Goal: Transaction & Acquisition: Book appointment/travel/reservation

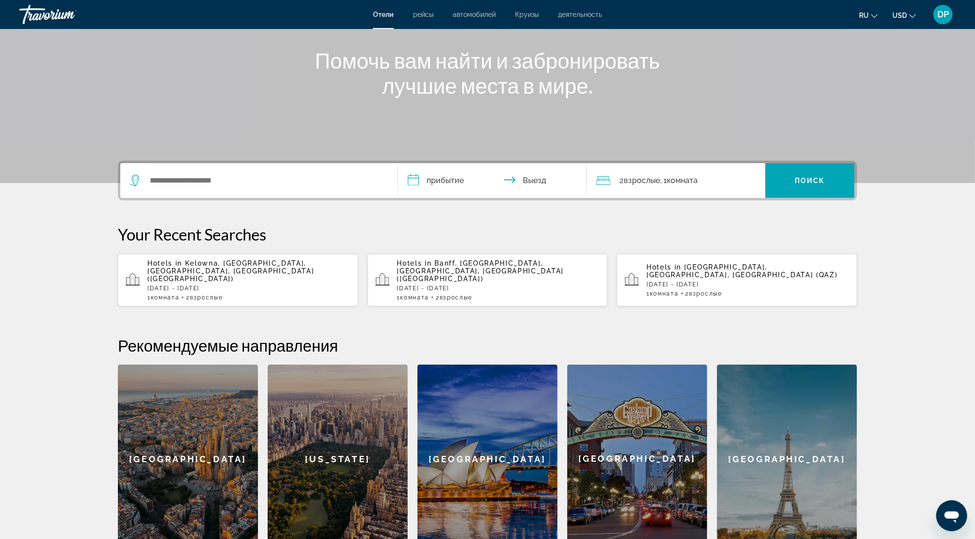
scroll to position [121, 0]
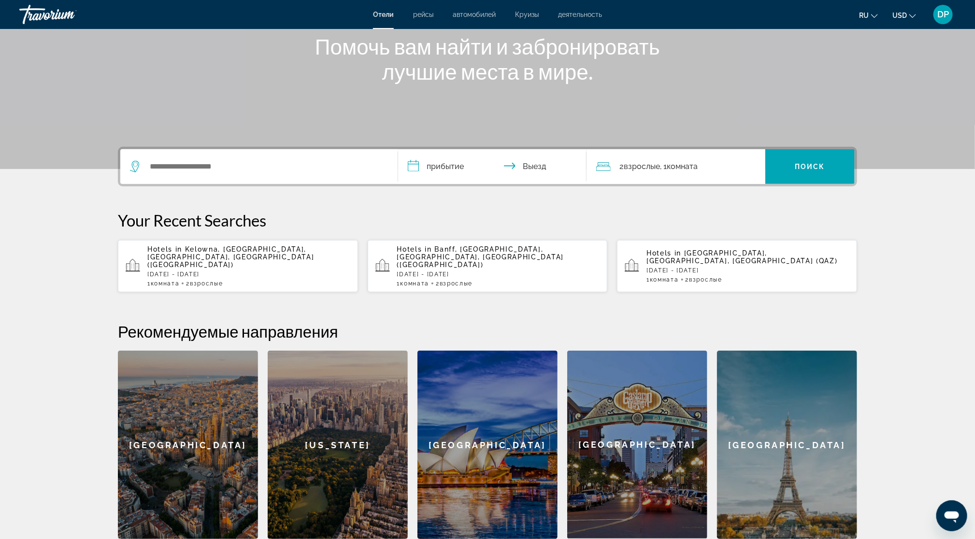
click at [156, 184] on div "Search widget" at bounding box center [259, 166] width 258 height 35
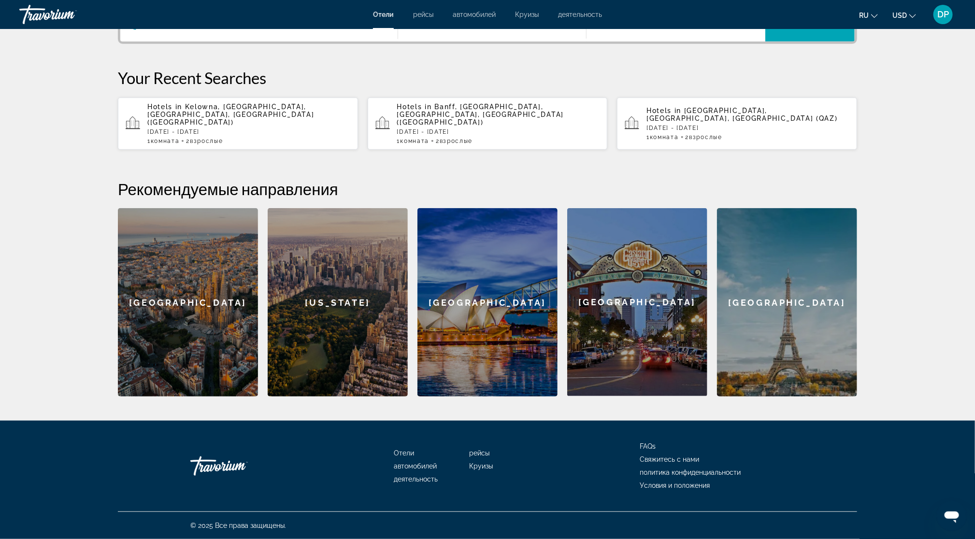
scroll to position [295, 0]
click at [160, 31] on input "Search widget" at bounding box center [266, 24] width 234 height 14
type input "*"
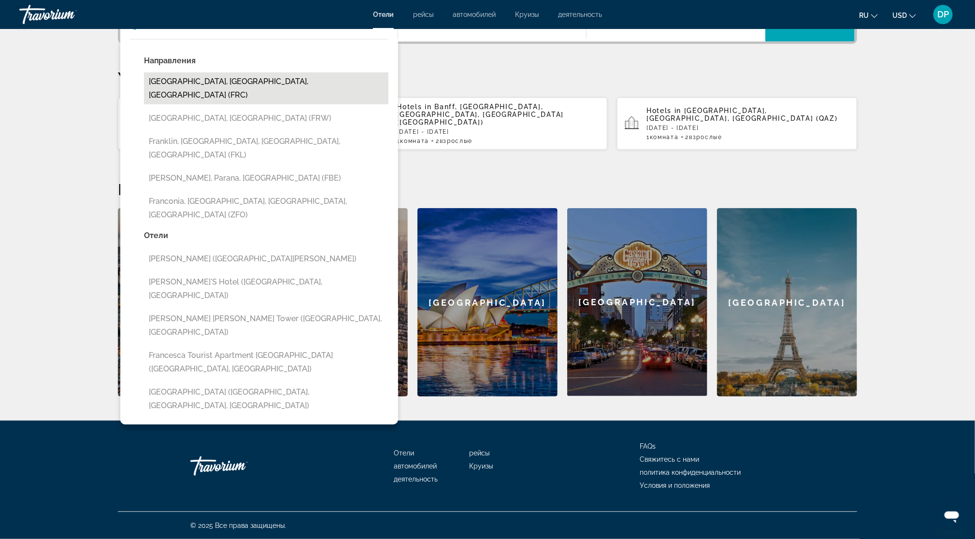
click at [196, 104] on button "[GEOGRAPHIC_DATA], [GEOGRAPHIC_DATA], [GEOGRAPHIC_DATA] (FRC)" at bounding box center [266, 88] width 244 height 32
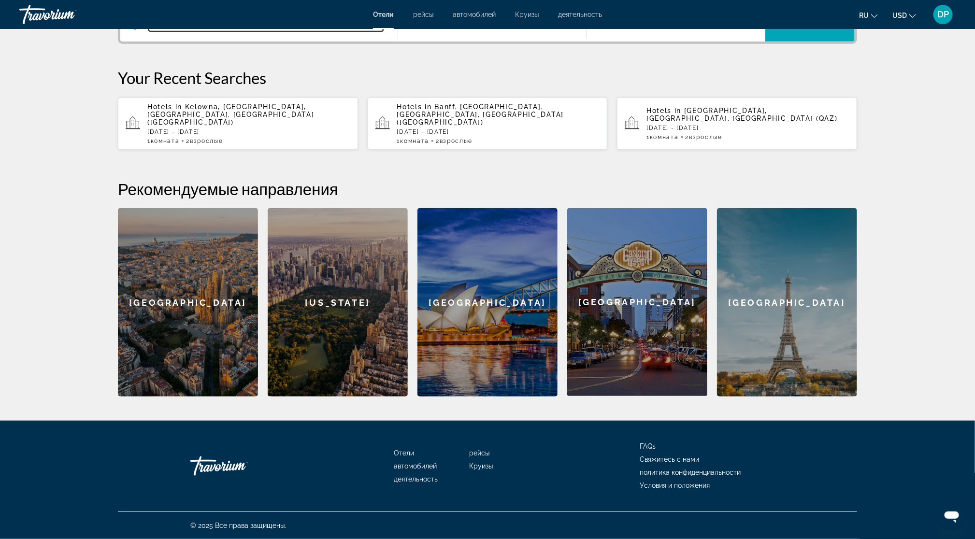
scroll to position [113, 0]
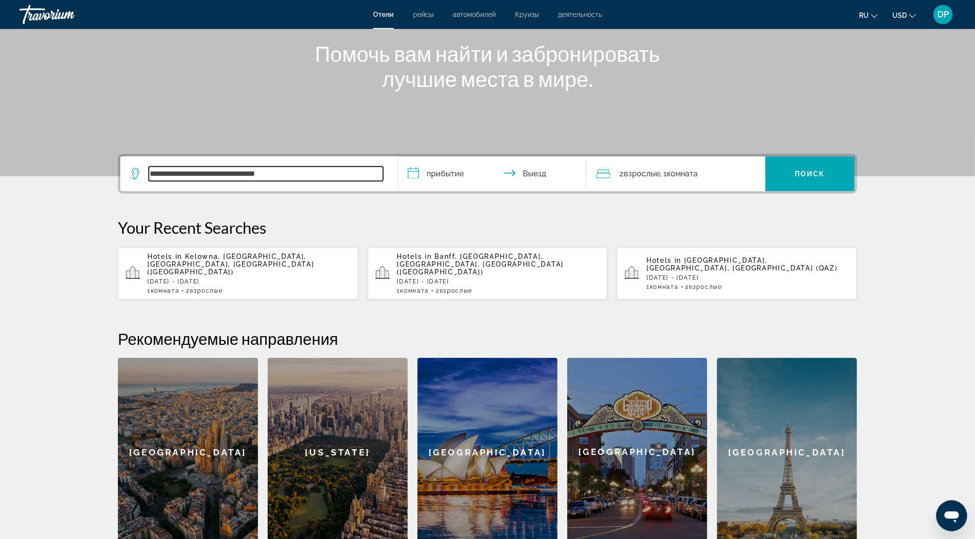
drag, startPoint x: 91, startPoint y: 242, endPoint x: 365, endPoint y: 229, distance: 274.2
click at [356, 181] on input "**********" at bounding box center [266, 174] width 234 height 14
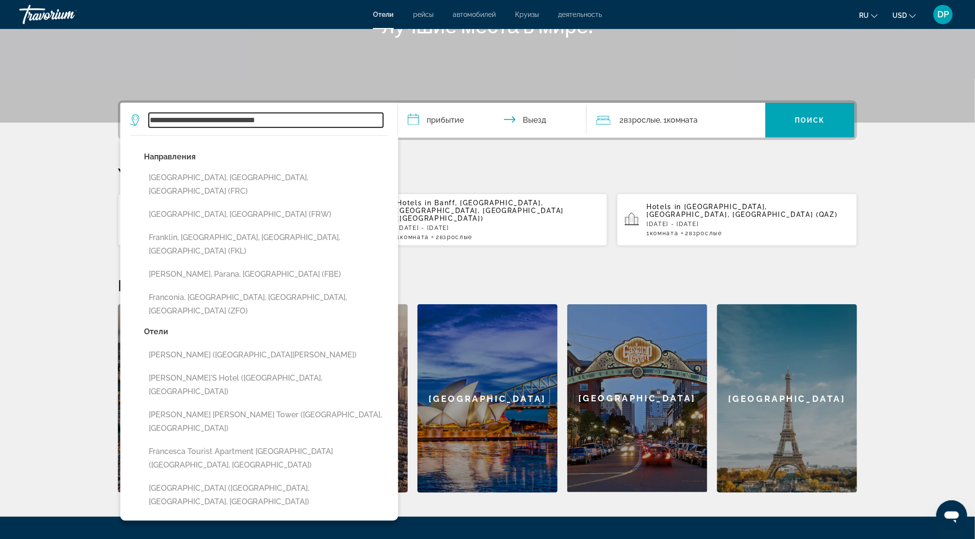
scroll to position [295, 0]
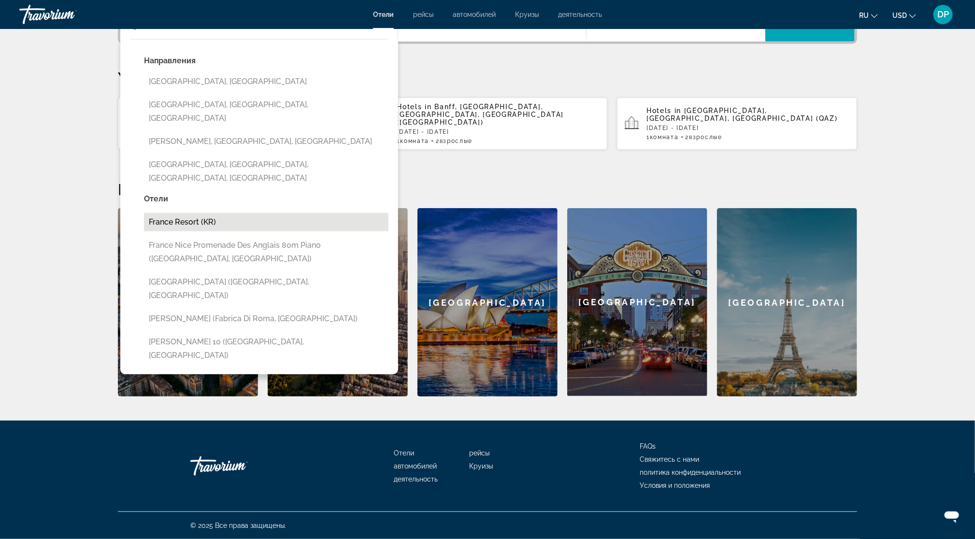
click at [144, 231] on button "France Resort (KR)" at bounding box center [266, 222] width 244 height 18
type input "**********"
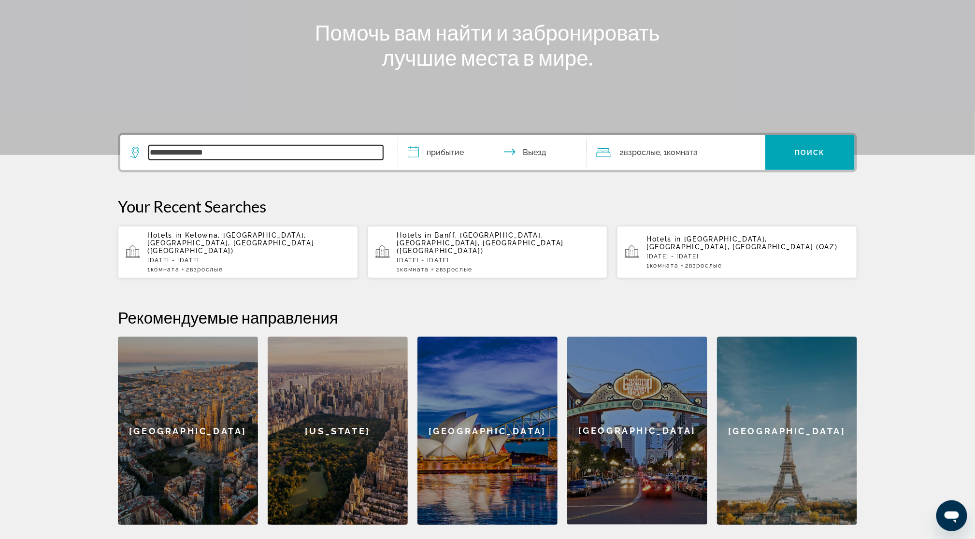
scroll to position [0, 0]
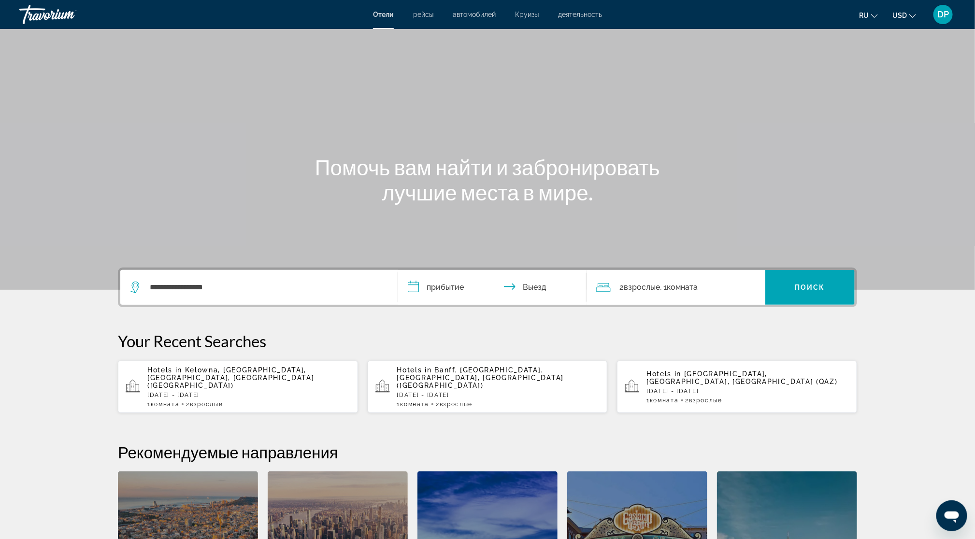
click at [435, 308] on input "**********" at bounding box center [494, 289] width 192 height 38
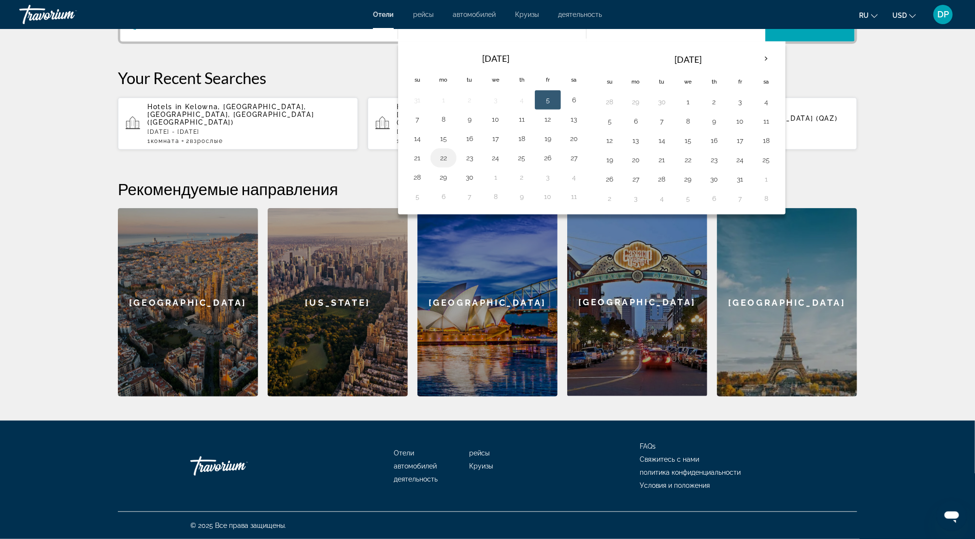
scroll to position [295, 0]
click at [774, 70] on th "Next month" at bounding box center [766, 58] width 26 height 21
click at [738, 131] on td "7" at bounding box center [740, 121] width 26 height 19
click at [742, 128] on button "7" at bounding box center [739, 121] width 15 height 14
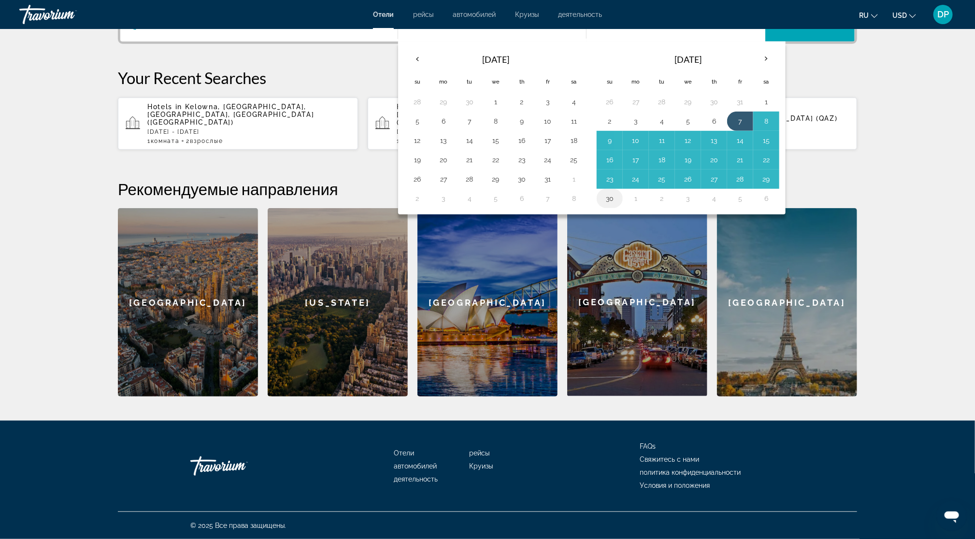
click at [603, 205] on button "30" at bounding box center [609, 199] width 15 height 14
type input "**********"
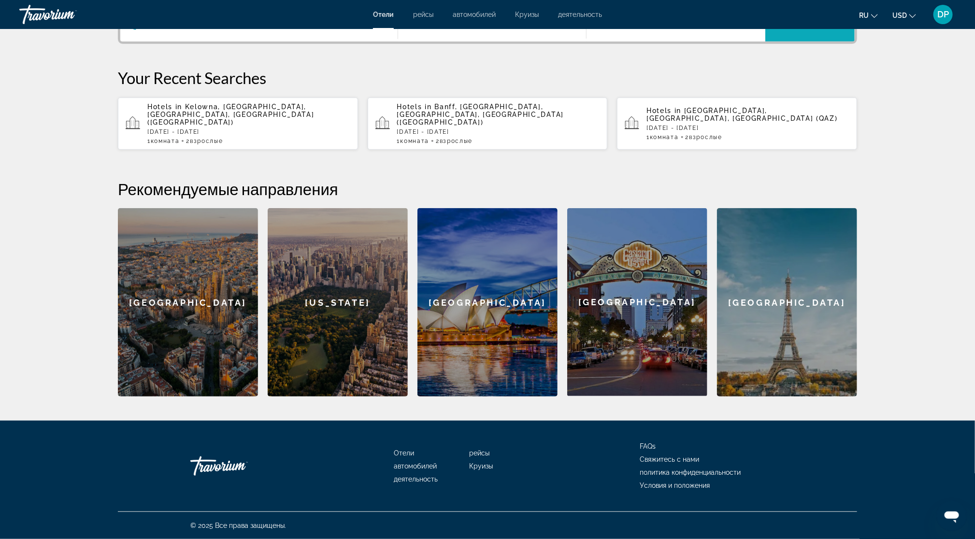
click at [787, 36] on span "Search widget" at bounding box center [809, 24] width 89 height 23
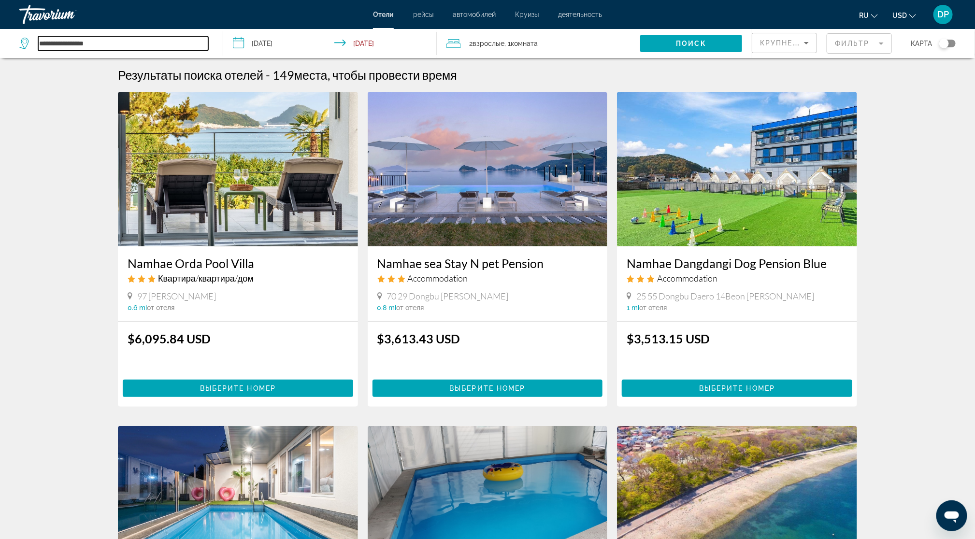
drag, startPoint x: 130, startPoint y: 52, endPoint x: -13, endPoint y: 58, distance: 143.6
click at [0, 58] on html "**********" at bounding box center [487, 269] width 975 height 539
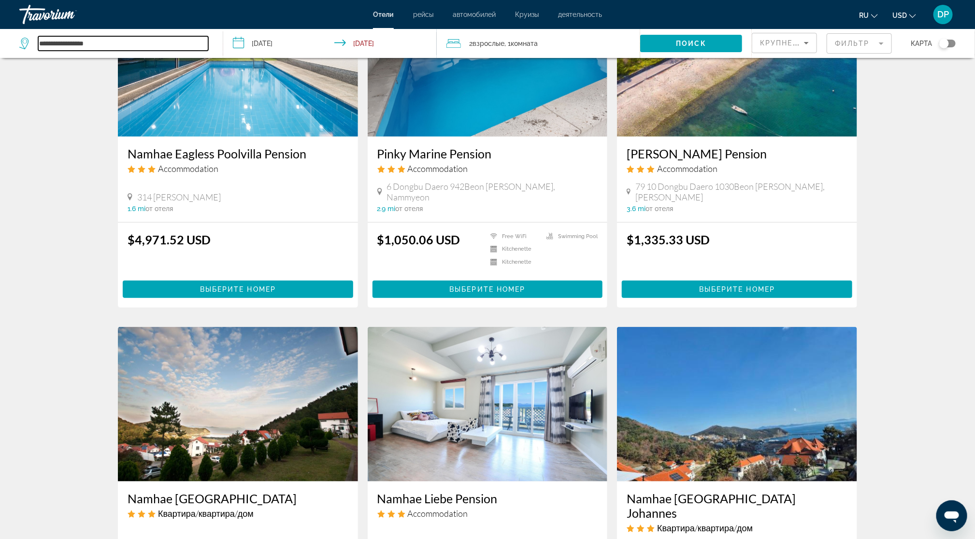
scroll to position [423, 0]
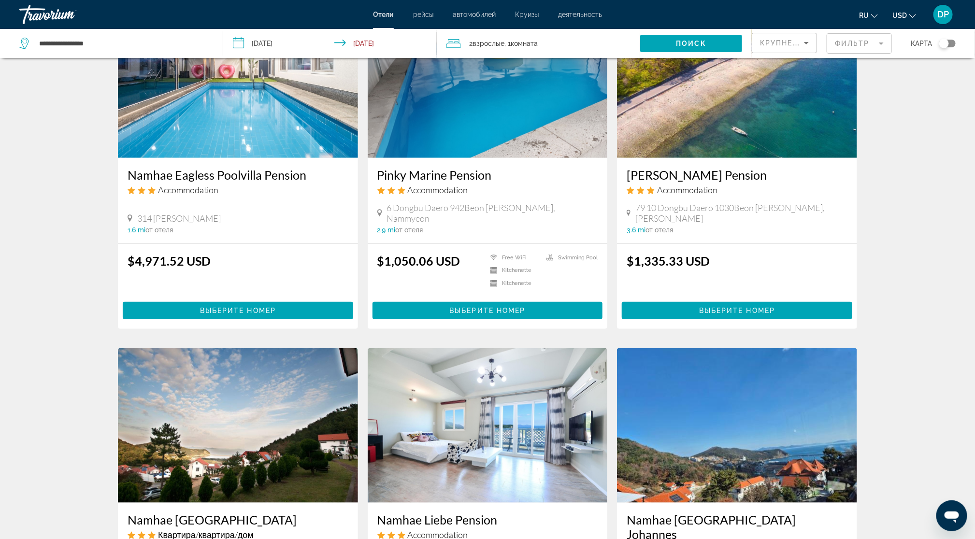
drag, startPoint x: 39, startPoint y: 320, endPoint x: 262, endPoint y: 319, distance: 223.1
click at [292, 243] on div "Namhae Eagless Poolvilla Pension Accommodation 314 [PERSON_NAME] Myeon 1.6 mi о…" at bounding box center [238, 200] width 240 height 85
click at [233, 243] on div "Namhae Eagless Poolvilla Pension Accommodation 314 [PERSON_NAME] Myeon 1.6 mi о…" at bounding box center [238, 200] width 240 height 85
click at [201, 158] on img "Main content" at bounding box center [238, 80] width 240 height 155
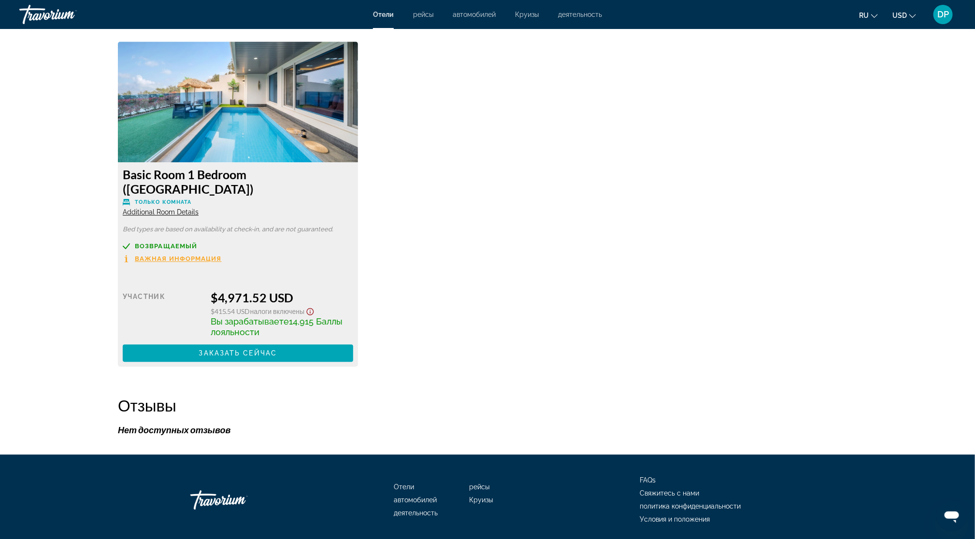
scroll to position [1474, 0]
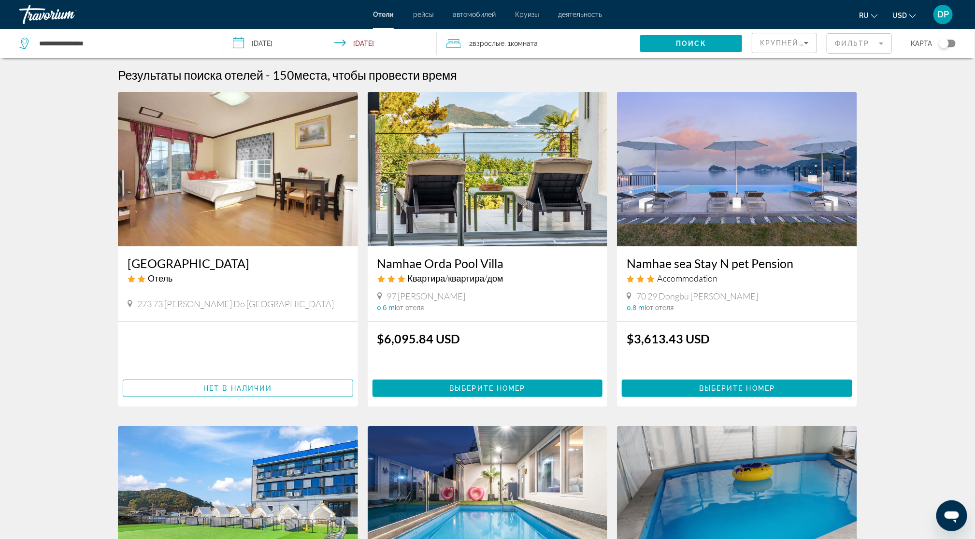
click at [363, 384] on app-hotels-search-item "Namhae Orda Pool Villa Квартира/квартира/дом 97 Dongbu Daero Mijo Myeon 0.6 mi …" at bounding box center [488, 249] width 250 height 315
click at [349, 55] on input "**********" at bounding box center [331, 45] width 217 height 32
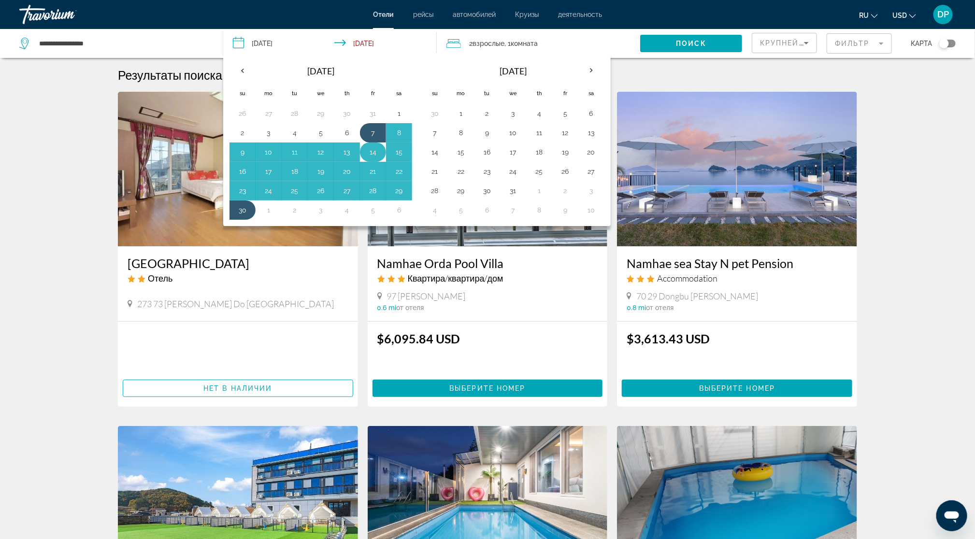
click at [375, 159] on button "14" at bounding box center [372, 152] width 15 height 14
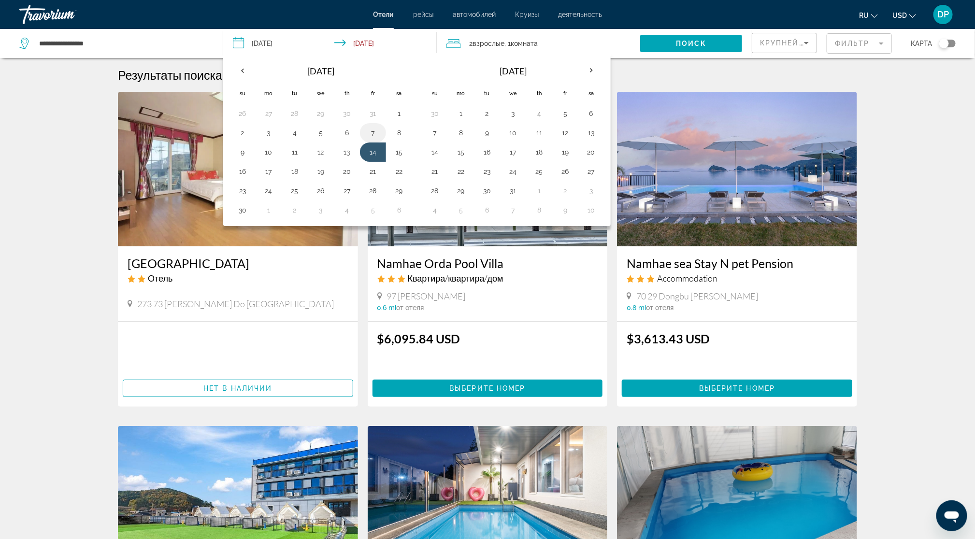
click at [376, 140] on button "7" at bounding box center [372, 133] width 15 height 14
type input "**********"
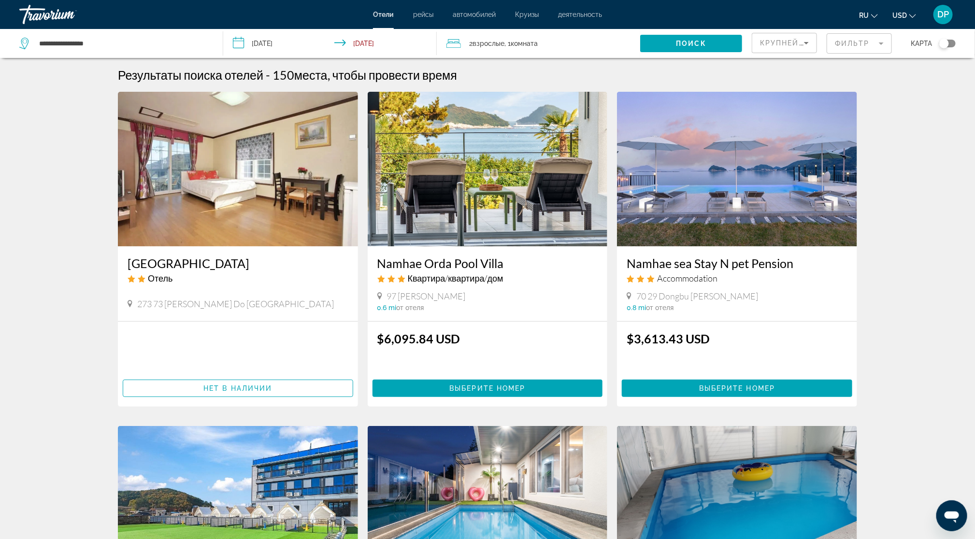
click at [640, 55] on span "Search widget" at bounding box center [691, 43] width 102 height 23
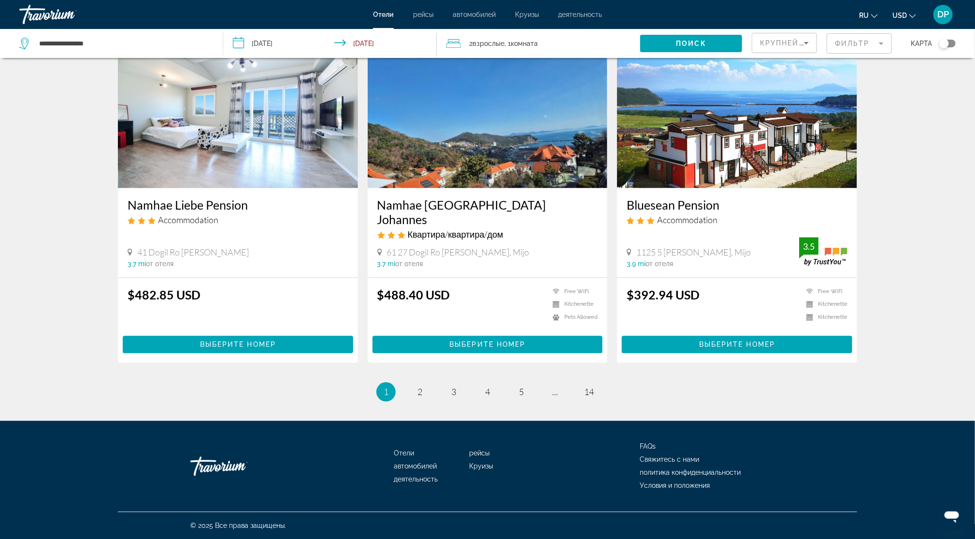
scroll to position [1455, 0]
click at [411, 383] on link "page 2" at bounding box center [419, 391] width 17 height 17
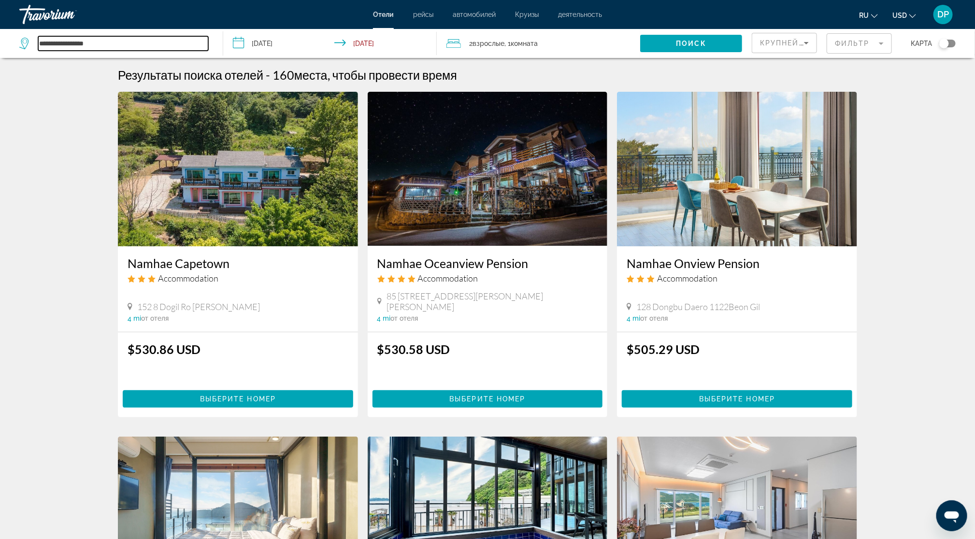
drag, startPoint x: 111, startPoint y: 57, endPoint x: 38, endPoint y: 57, distance: 73.4
click at [38, 51] on div "**********" at bounding box center [113, 43] width 189 height 14
paste input "**"
type input "**********"
click at [645, 47] on span "Search widget" at bounding box center [691, 43] width 102 height 23
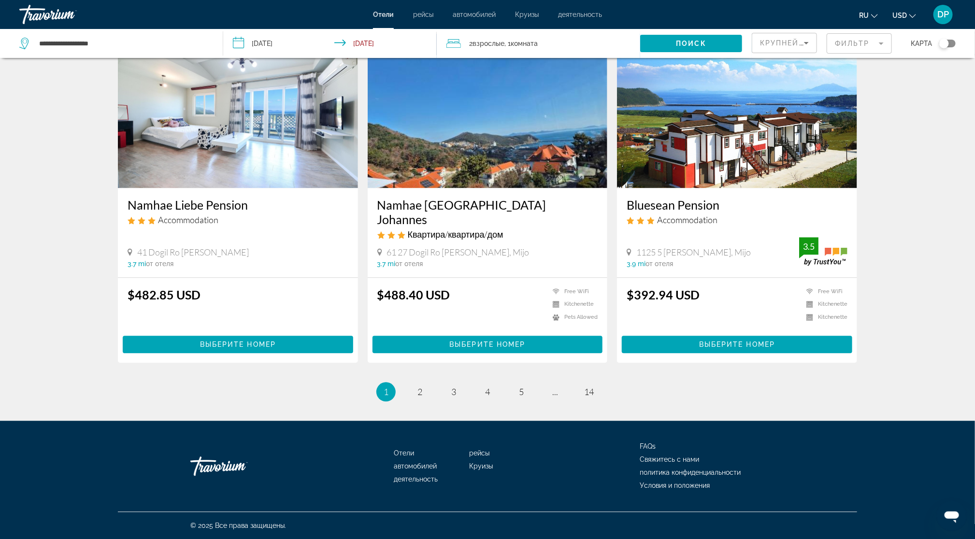
scroll to position [1328, 0]
click at [417, 397] on span "2" at bounding box center [419, 391] width 5 height 11
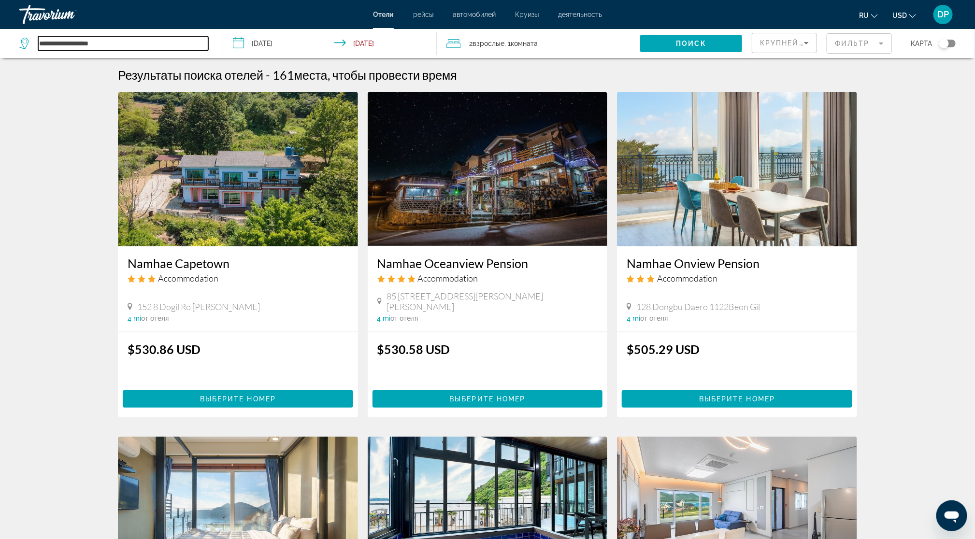
drag, startPoint x: 181, startPoint y: 49, endPoint x: -1, endPoint y: 49, distance: 181.6
click at [0, 49] on html "**********" at bounding box center [487, 269] width 975 height 539
click at [54, 17] on div "Travorium" at bounding box center [67, 14] width 97 height 25
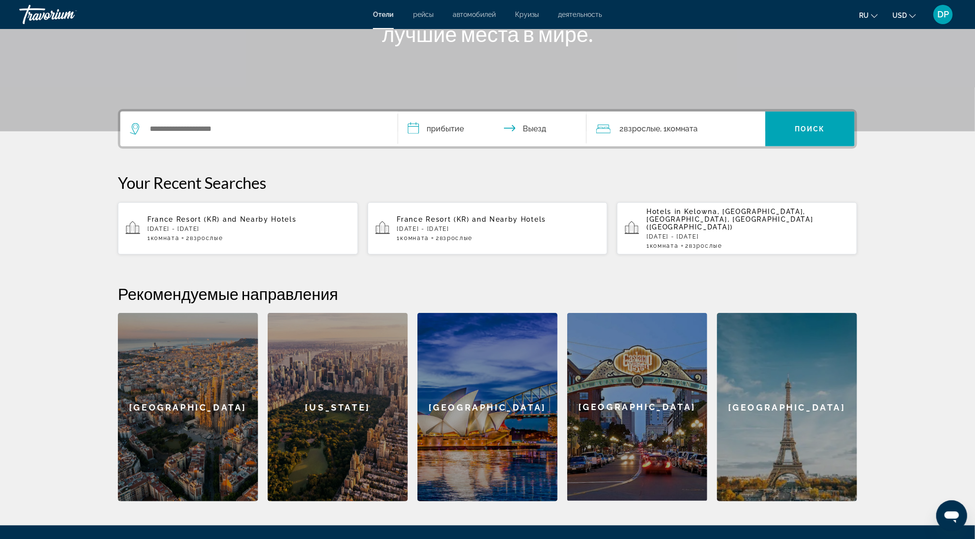
scroll to position [241, 0]
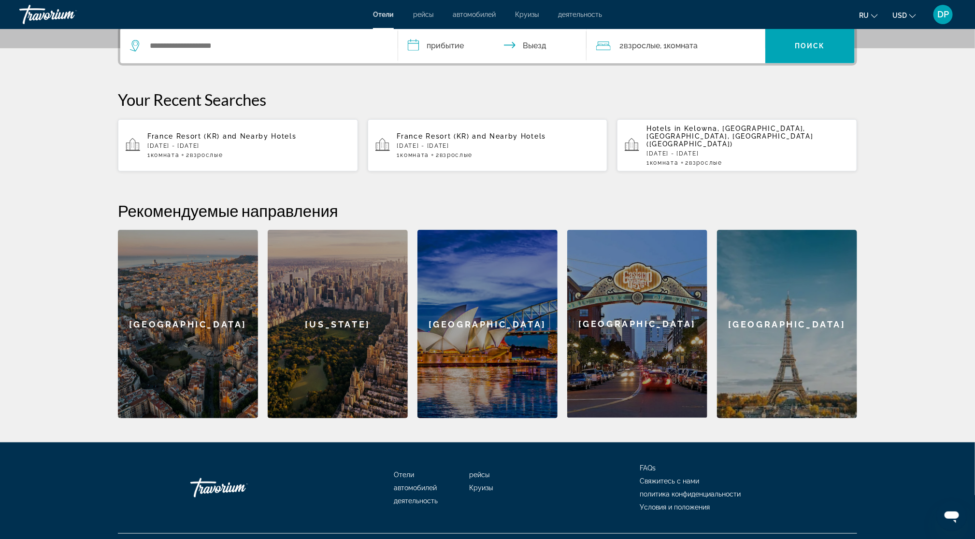
click at [762, 166] on div "Hotels in [GEOGRAPHIC_DATA], [GEOGRAPHIC_DATA], [GEOGRAPHIC_DATA], [GEOGRAPHIC_…" at bounding box center [747, 146] width 203 height 42
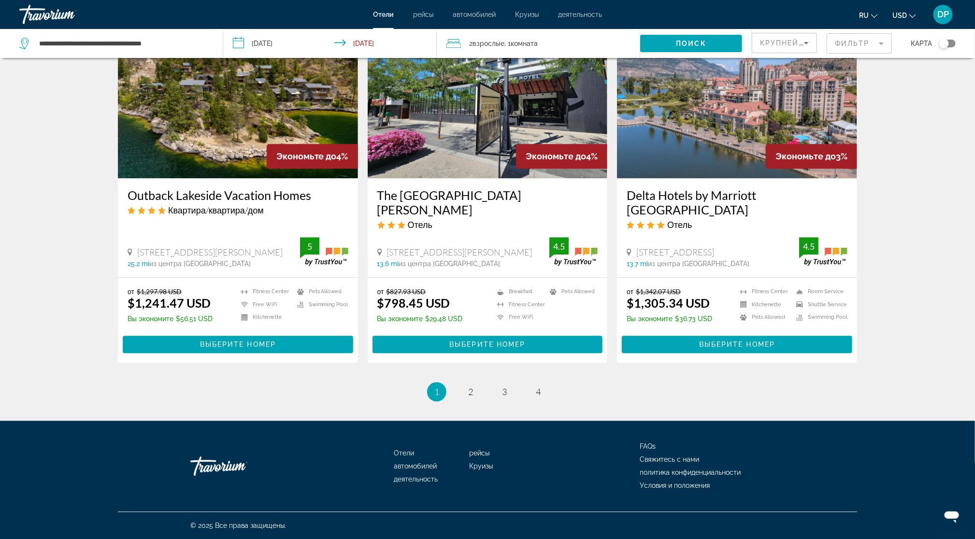
scroll to position [1509, 0]
click at [468, 386] on span "2" at bounding box center [470, 391] width 5 height 11
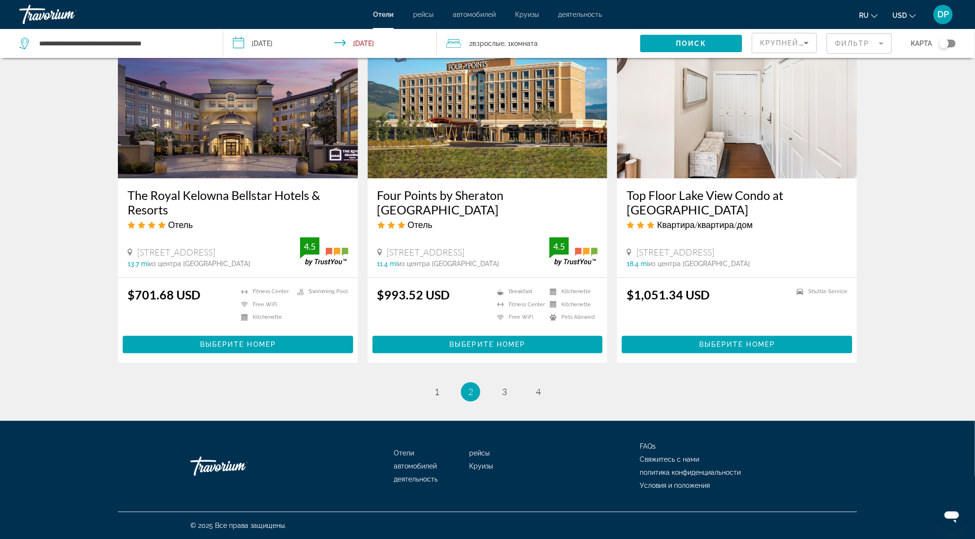
scroll to position [1388, 0]
click at [507, 397] on span "3" at bounding box center [504, 391] width 5 height 11
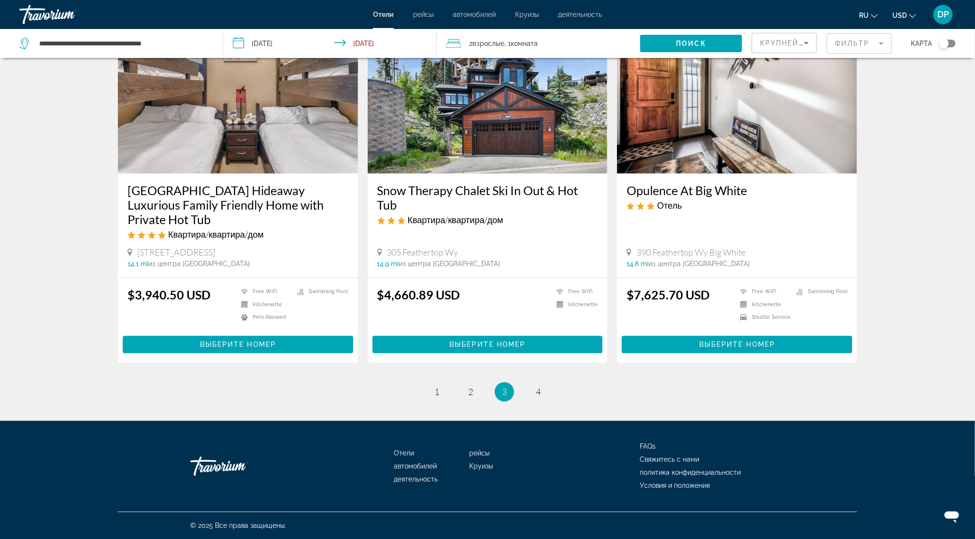
scroll to position [1449, 0]
click at [540, 397] on span "4" at bounding box center [538, 391] width 5 height 11
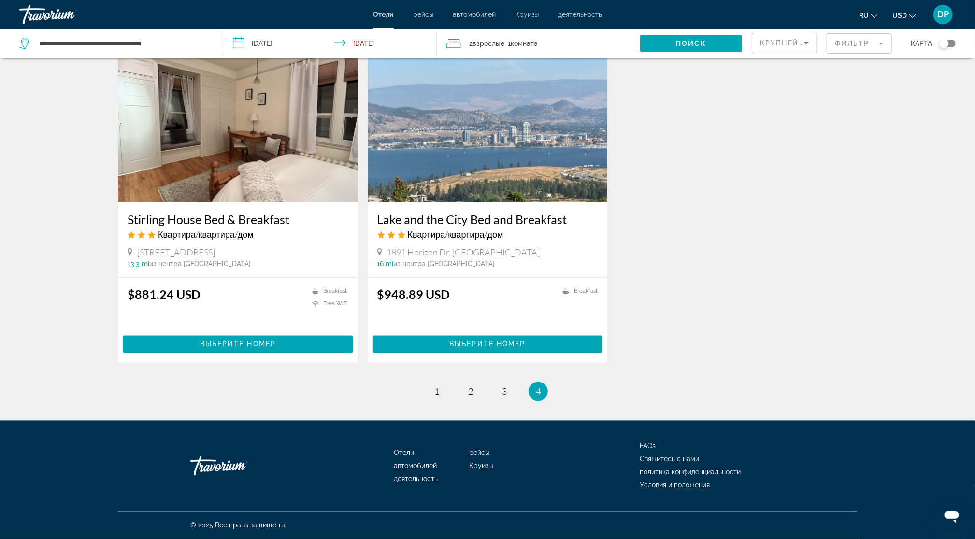
scroll to position [1030, 0]
click at [434, 386] on span "1" at bounding box center [436, 391] width 5 height 11
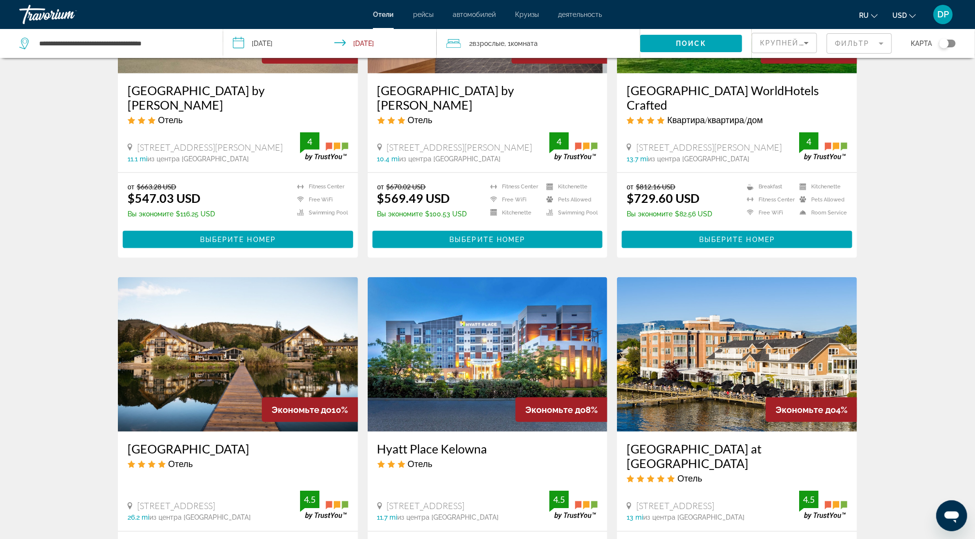
scroll to position [543, 0]
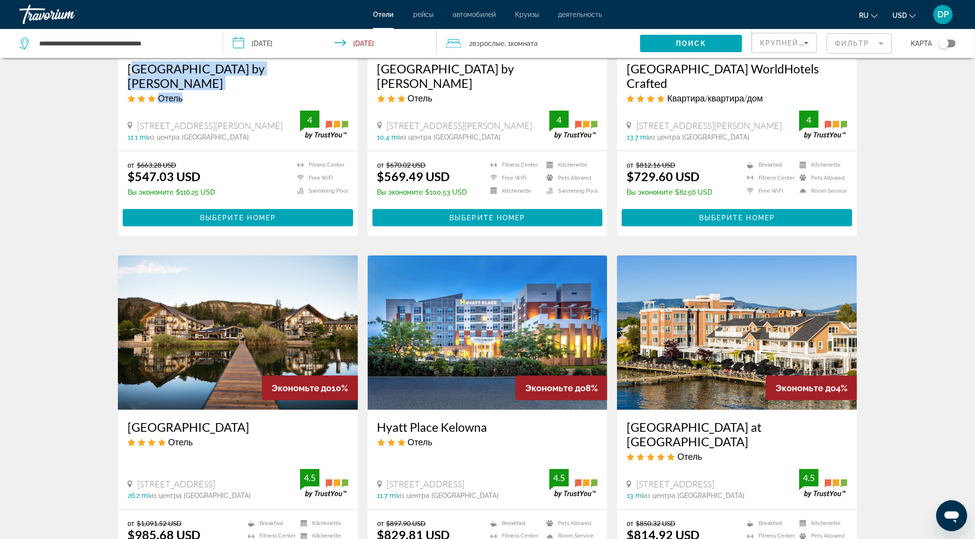
drag, startPoint x: 121, startPoint y: 239, endPoint x: 144, endPoint y: 233, distance: 23.8
click at [197, 90] on h3 "[GEOGRAPHIC_DATA] by [PERSON_NAME]" at bounding box center [237, 75] width 221 height 29
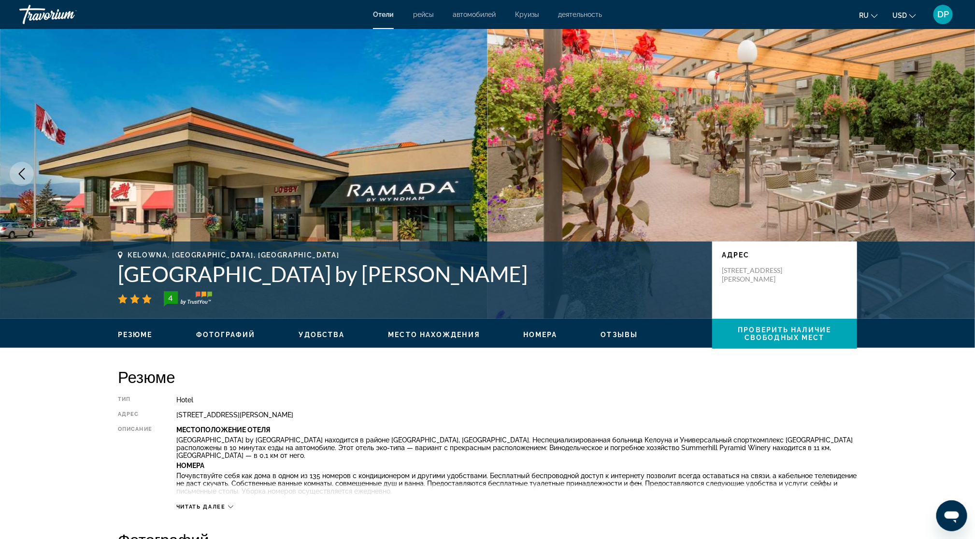
drag, startPoint x: 59, startPoint y: 344, endPoint x: 701, endPoint y: 350, distance: 641.9
click at [701, 286] on h1 "[GEOGRAPHIC_DATA] by [PERSON_NAME]" at bounding box center [410, 273] width 584 height 25
click at [637, 286] on h1 "[GEOGRAPHIC_DATA] by [PERSON_NAME]" at bounding box center [410, 273] width 584 height 25
click at [118, 286] on h1 "[GEOGRAPHIC_DATA] by [PERSON_NAME]" at bounding box center [410, 273] width 584 height 25
drag, startPoint x: 28, startPoint y: 344, endPoint x: 710, endPoint y: 343, distance: 682.4
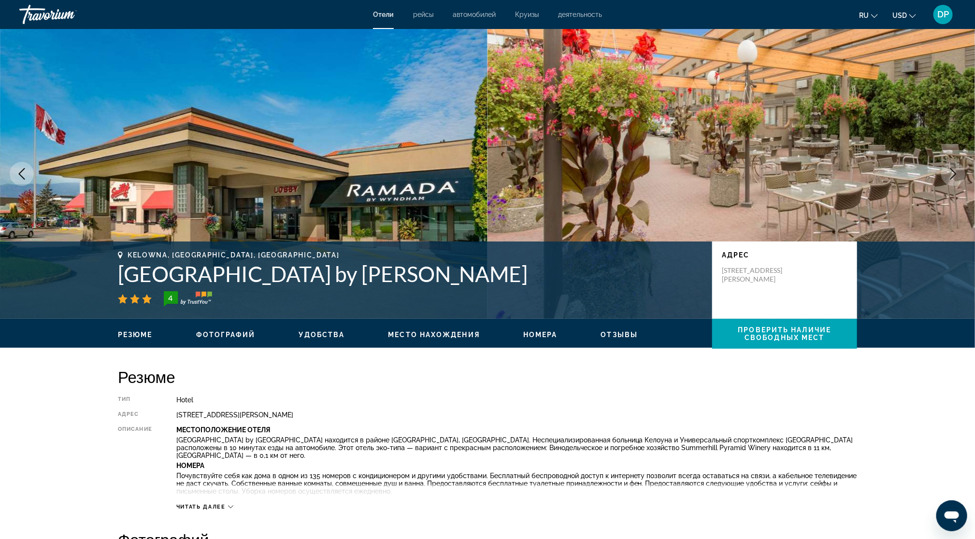
click at [702, 286] on h1 "[GEOGRAPHIC_DATA] by [PERSON_NAME]" at bounding box center [410, 273] width 584 height 25
copy h1 "[GEOGRAPHIC_DATA] by [PERSON_NAME]"
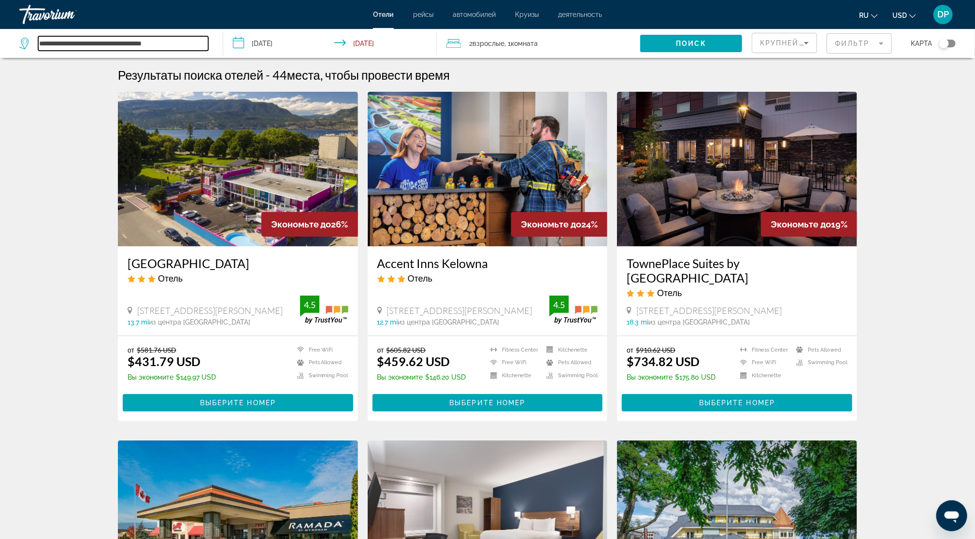
scroll to position [0, 31]
drag, startPoint x: 46, startPoint y: 52, endPoint x: 394, endPoint y: 47, distance: 347.7
click at [392, 48] on div "**********" at bounding box center [487, 43] width 975 height 29
paste input "**********"
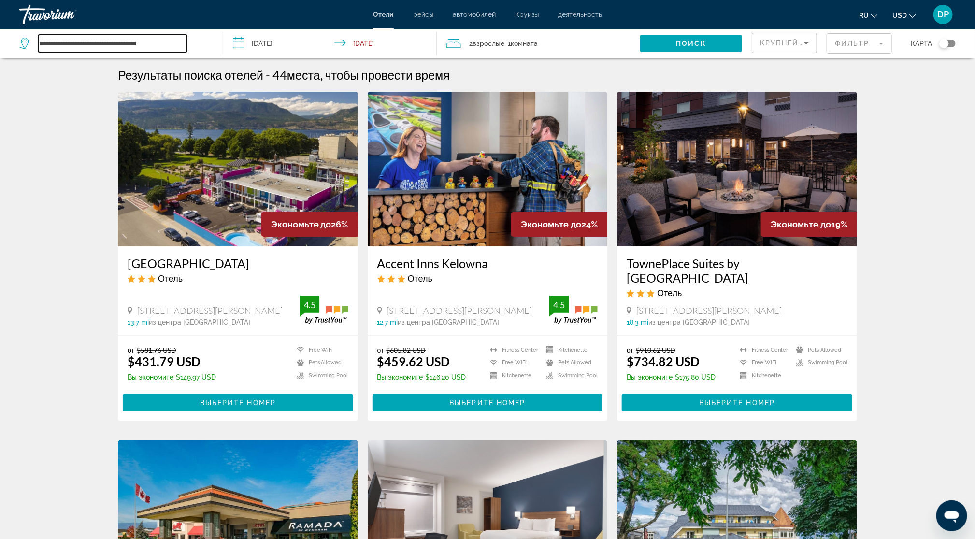
scroll to position [0, 19]
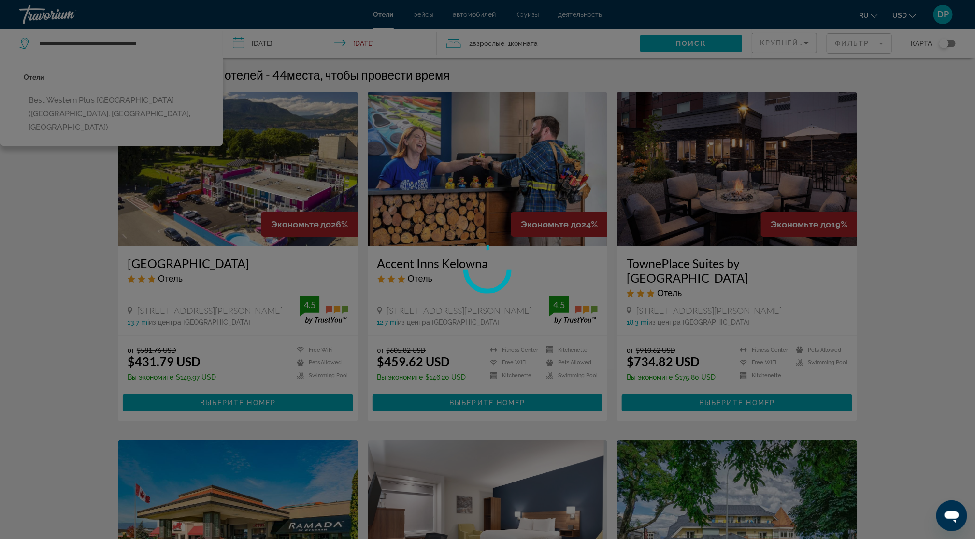
click at [171, 142] on div at bounding box center [487, 269] width 975 height 539
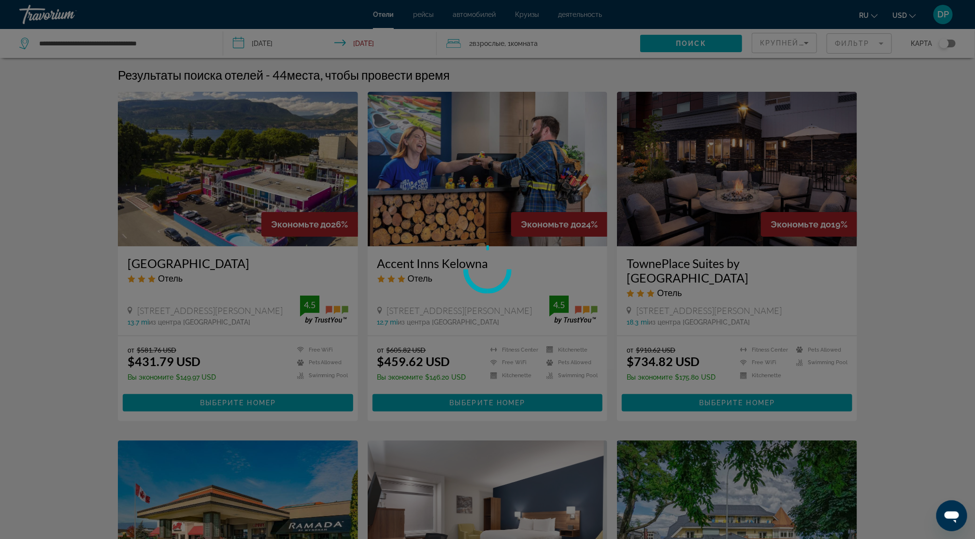
scroll to position [0, 0]
click at [637, 61] on div at bounding box center [487, 269] width 975 height 539
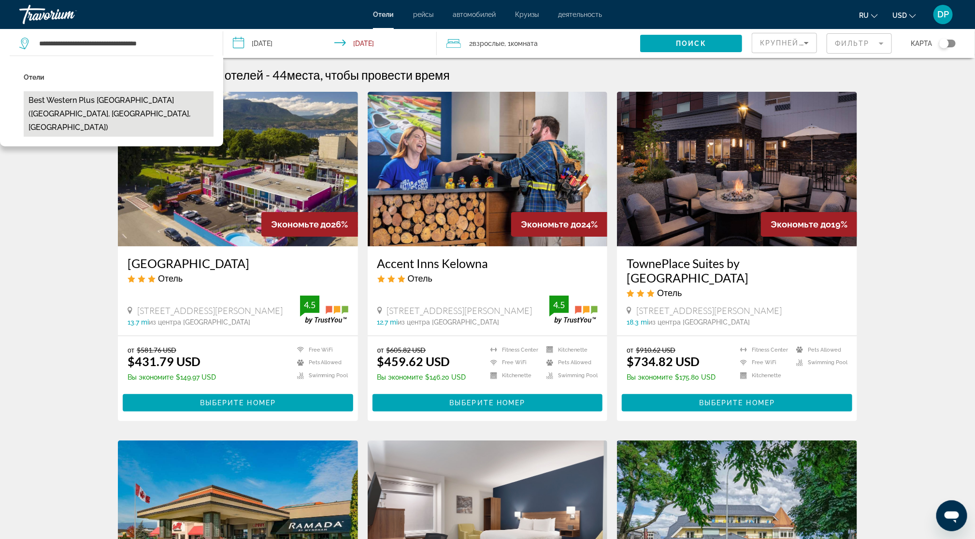
click at [120, 135] on button "Best Western Plus [GEOGRAPHIC_DATA] ([GEOGRAPHIC_DATA], [GEOGRAPHIC_DATA], [GEO…" at bounding box center [119, 113] width 190 height 45
type input "**********"
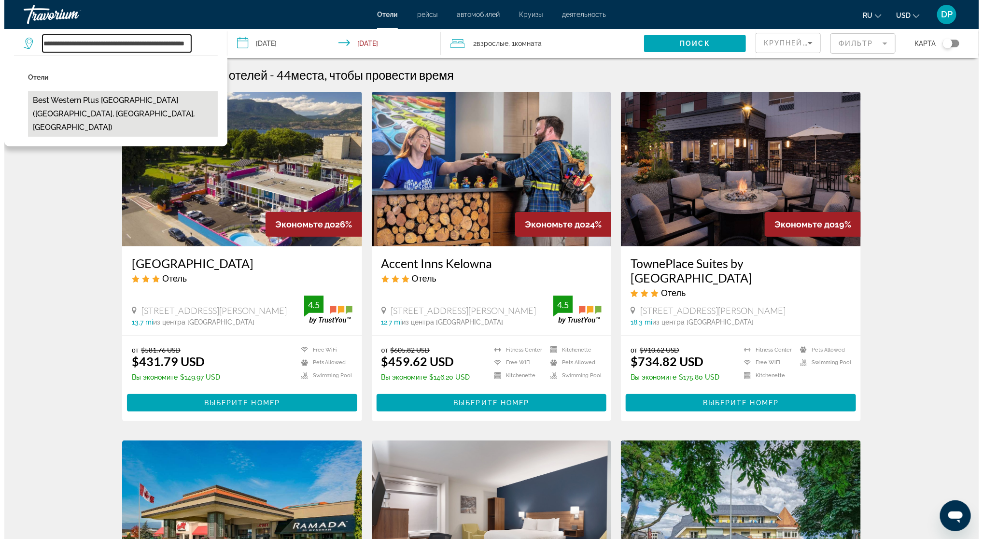
scroll to position [0, 19]
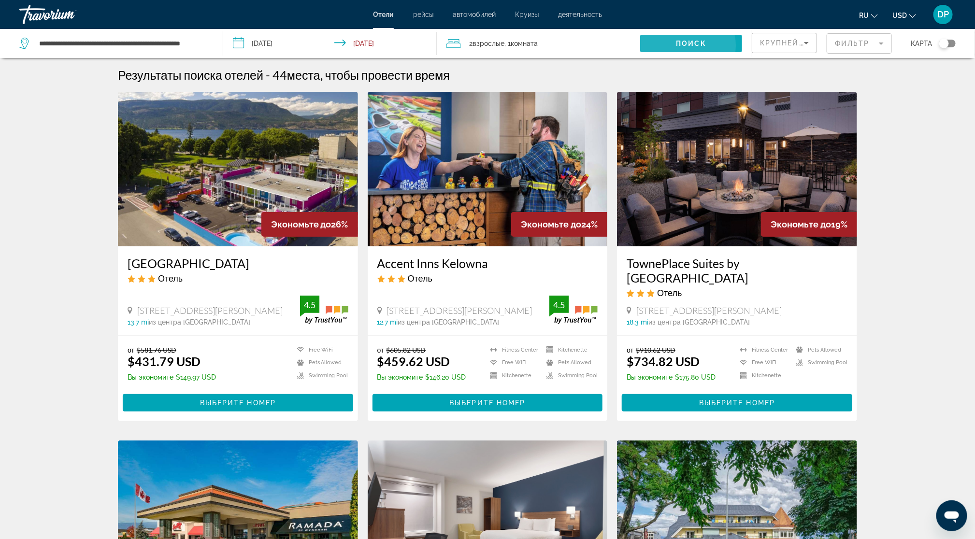
click at [676, 47] on span "Поиск" at bounding box center [691, 44] width 30 height 8
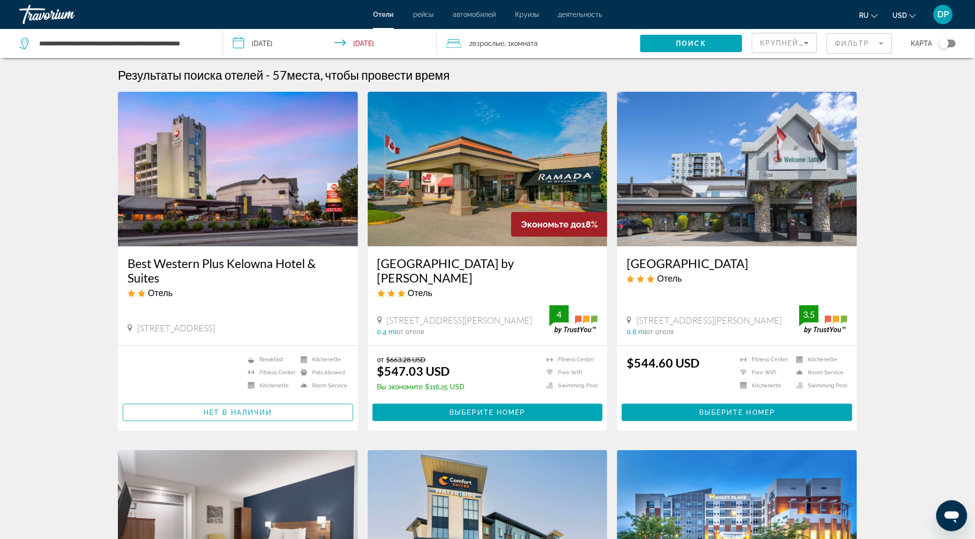
click at [273, 45] on input "**********" at bounding box center [331, 45] width 217 height 32
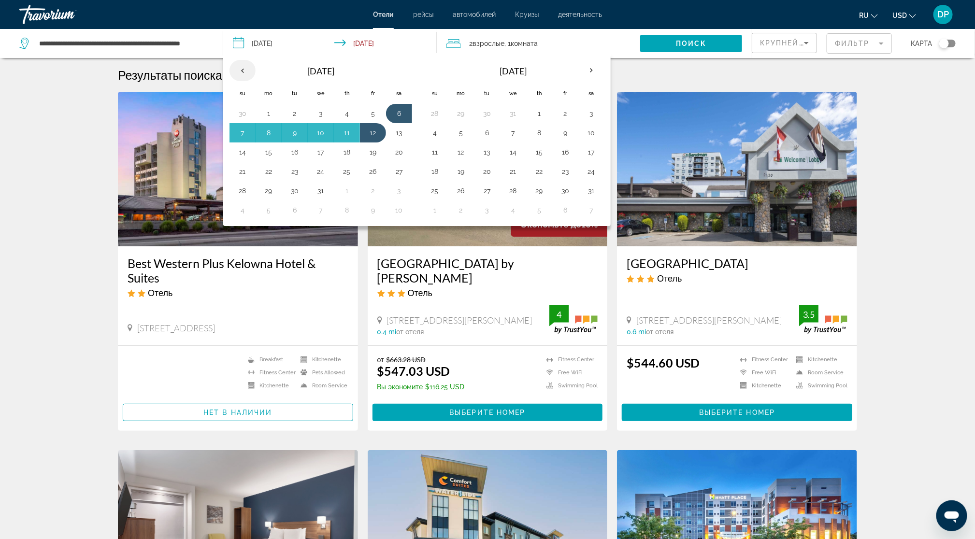
click at [236, 81] on th "Previous month" at bounding box center [242, 70] width 26 height 21
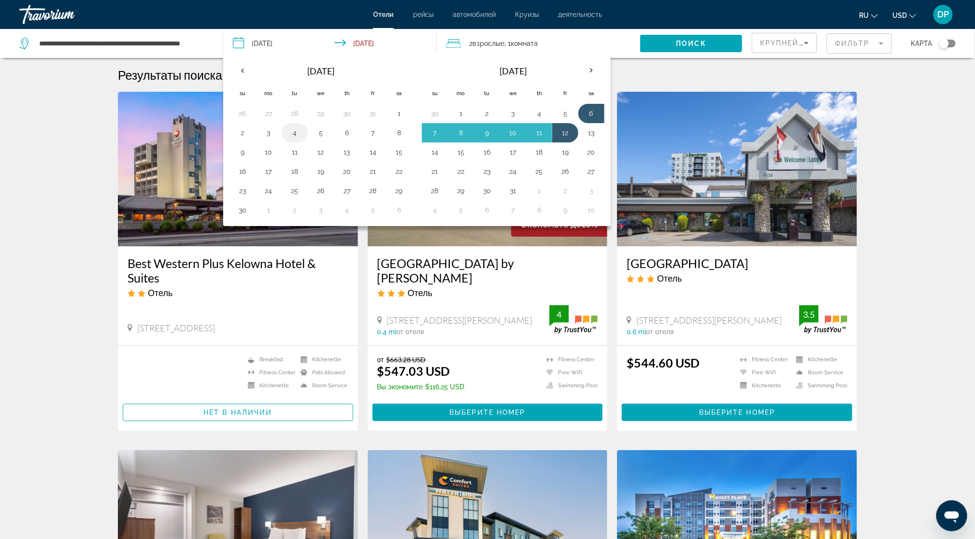
click at [289, 140] on button "4" at bounding box center [294, 133] width 15 height 14
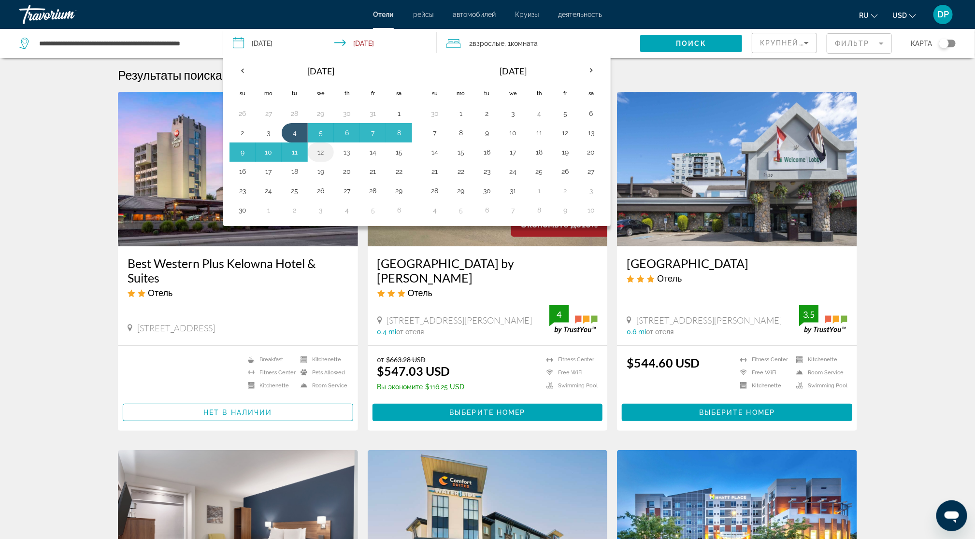
click at [323, 159] on button "12" at bounding box center [320, 152] width 15 height 14
type input "**********"
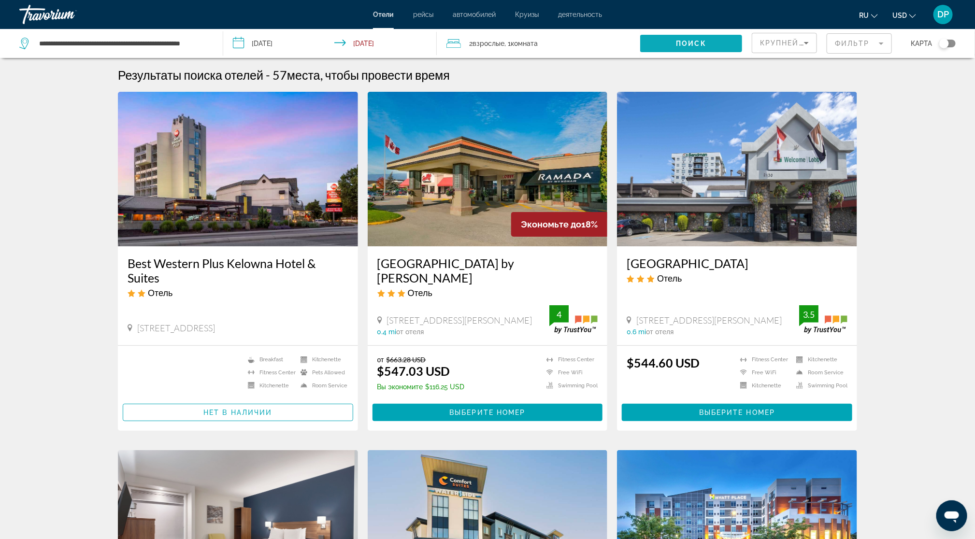
click at [640, 48] on span "Search widget" at bounding box center [691, 43] width 102 height 23
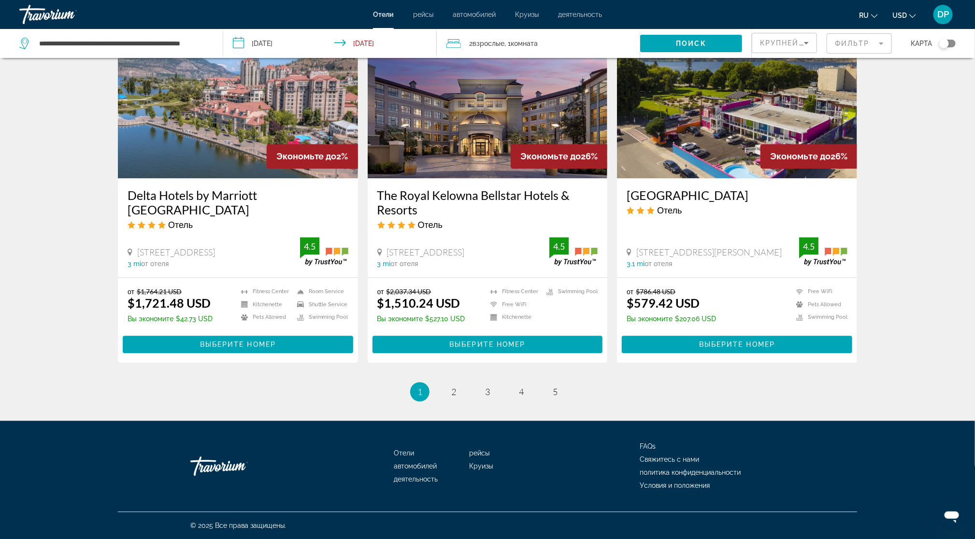
scroll to position [1512, 0]
click at [455, 382] on li "page 2" at bounding box center [453, 391] width 19 height 19
click at [451, 386] on span "2" at bounding box center [453, 391] width 5 height 11
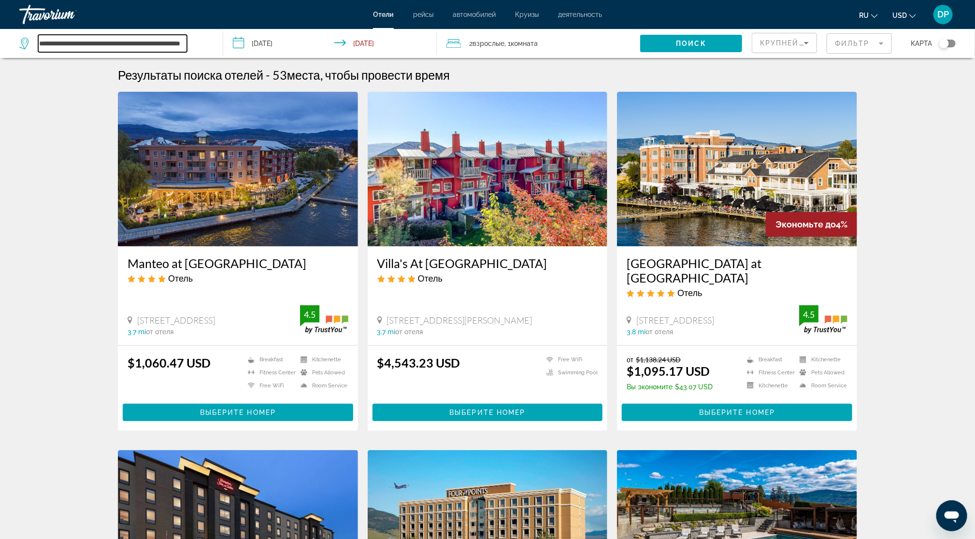
click at [166, 53] on input "**********" at bounding box center [112, 44] width 149 height 18
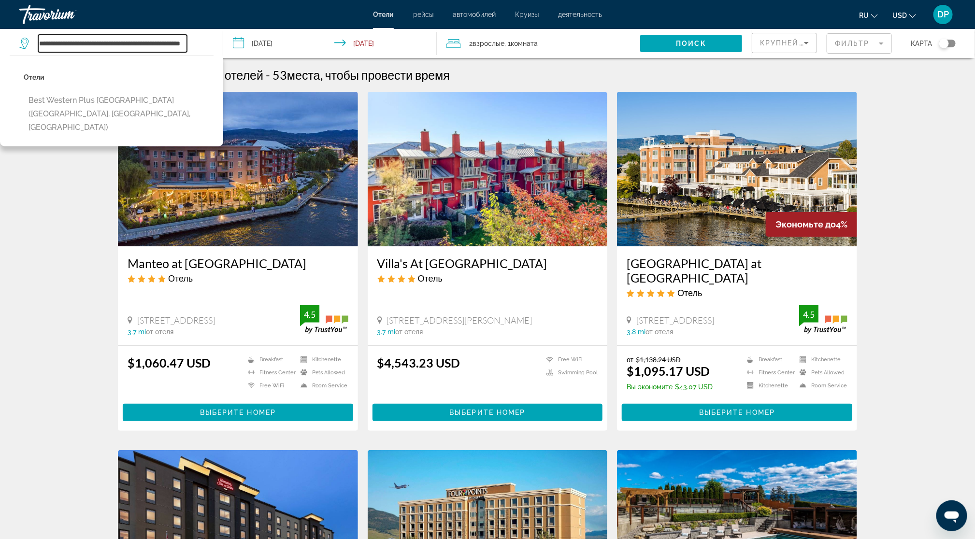
scroll to position [0, 91]
drag, startPoint x: 48, startPoint y: 51, endPoint x: 439, endPoint y: 51, distance: 391.2
click at [438, 51] on div "**********" at bounding box center [487, 43] width 975 height 29
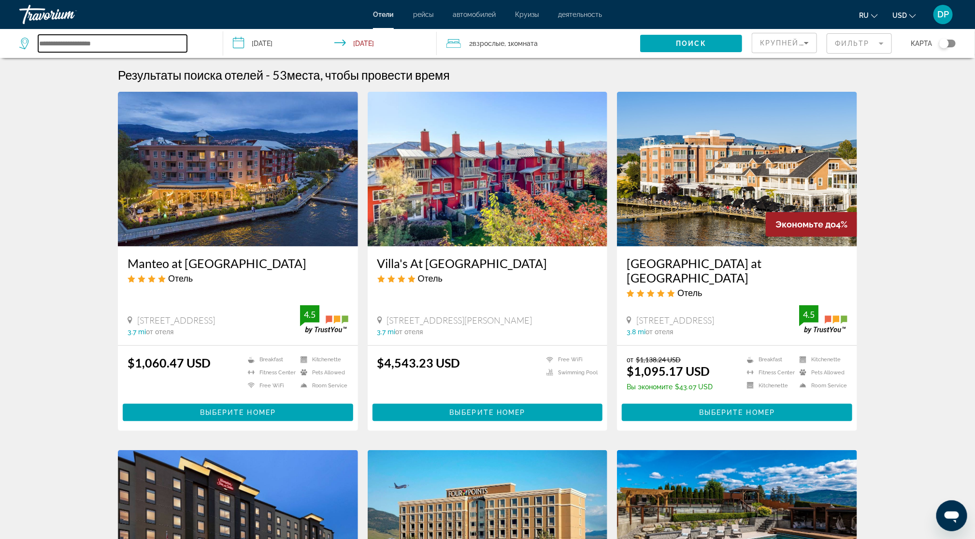
scroll to position [0, 0]
type input "*"
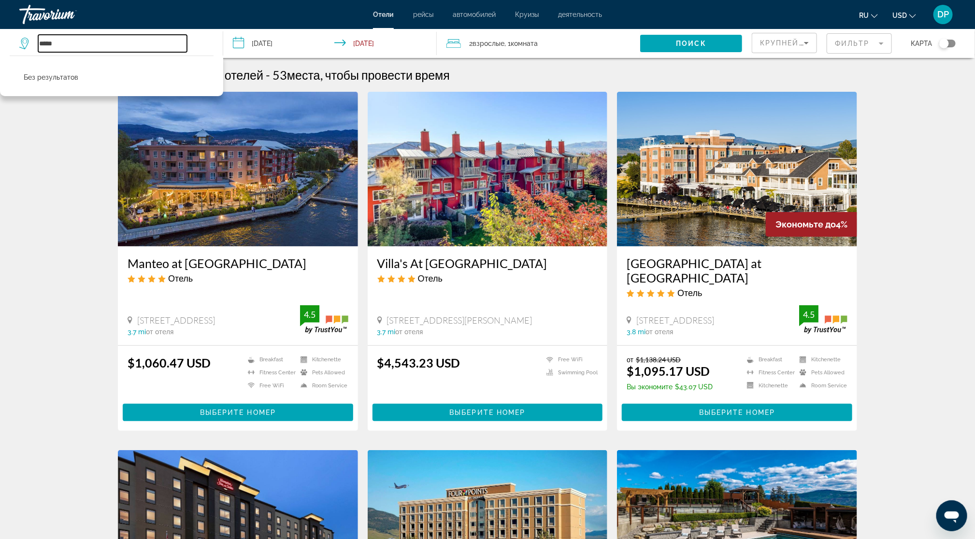
drag, startPoint x: 118, startPoint y: 54, endPoint x: -1, endPoint y: 73, distance: 120.8
click at [0, 73] on html "**********" at bounding box center [487, 269] width 975 height 539
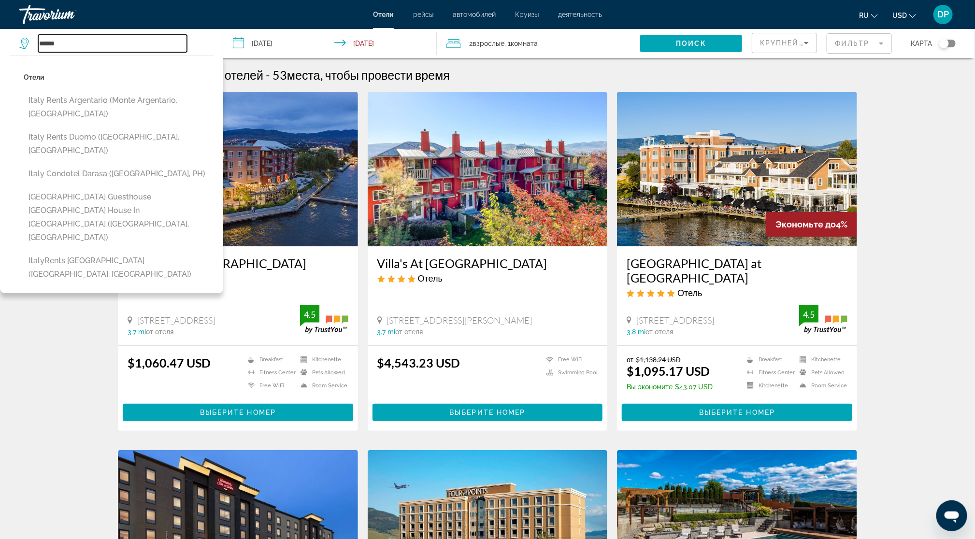
type input "*****"
click at [363, 299] on app-hotels-search-item "Villa's At [GEOGRAPHIC_DATA] Отель [STREET_ADDRESS][PERSON_NAME] 3.7 mi от отел…" at bounding box center [488, 261] width 250 height 339
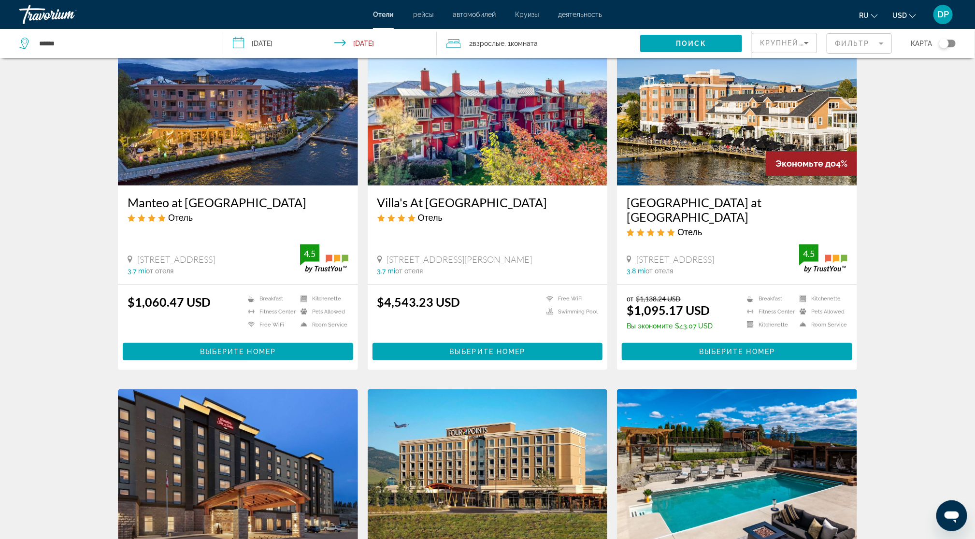
scroll to position [60, 0]
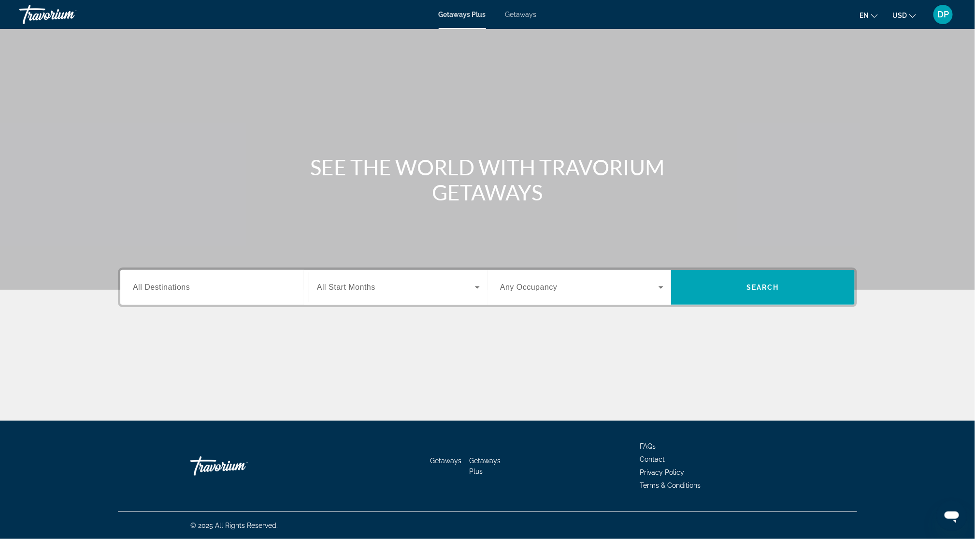
click at [133, 301] on div "Search widget" at bounding box center [214, 288] width 163 height 28
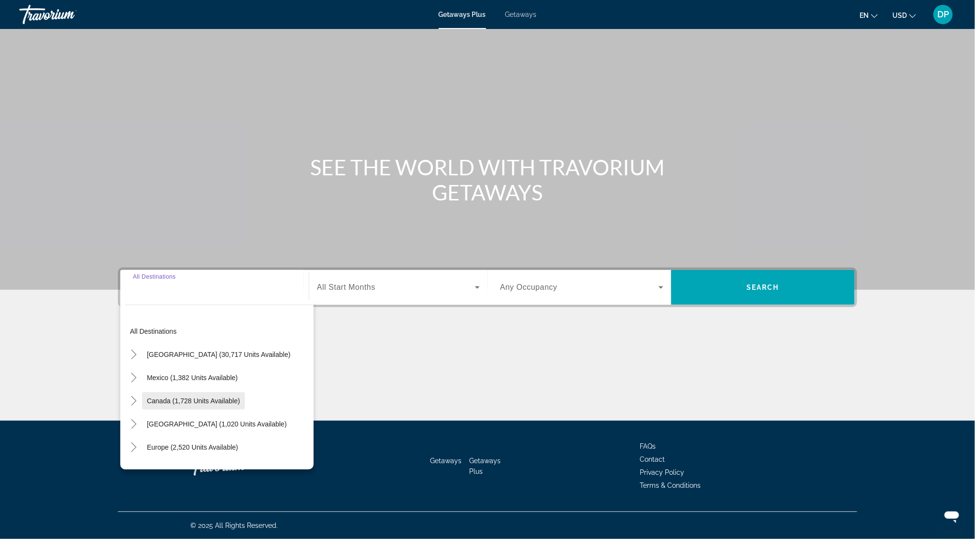
scroll to position [113, 0]
click at [125, 439] on mat-icon "Toggle Europe (2,520 units available)" at bounding box center [133, 447] width 17 height 17
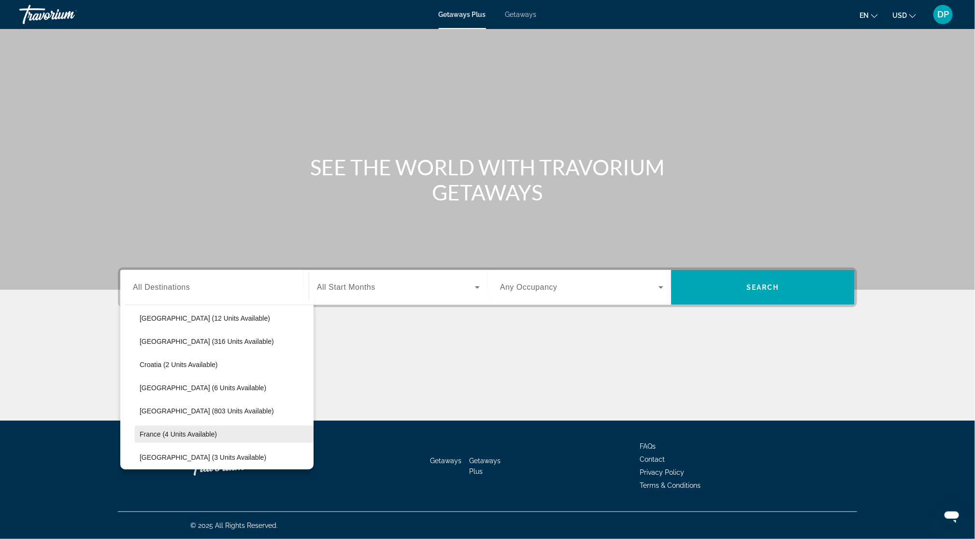
scroll to position [182, 0]
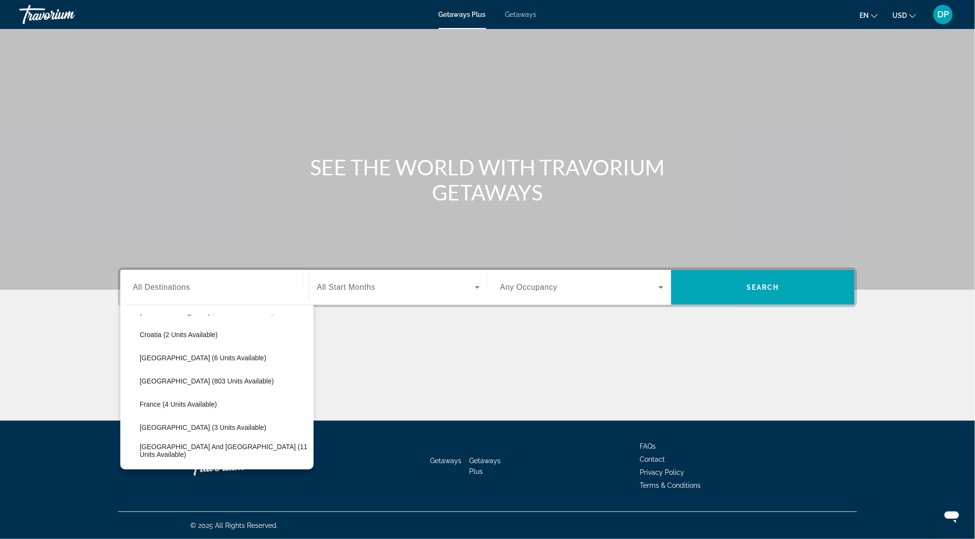
click at [515, 15] on span "Getaways" at bounding box center [520, 15] width 31 height 8
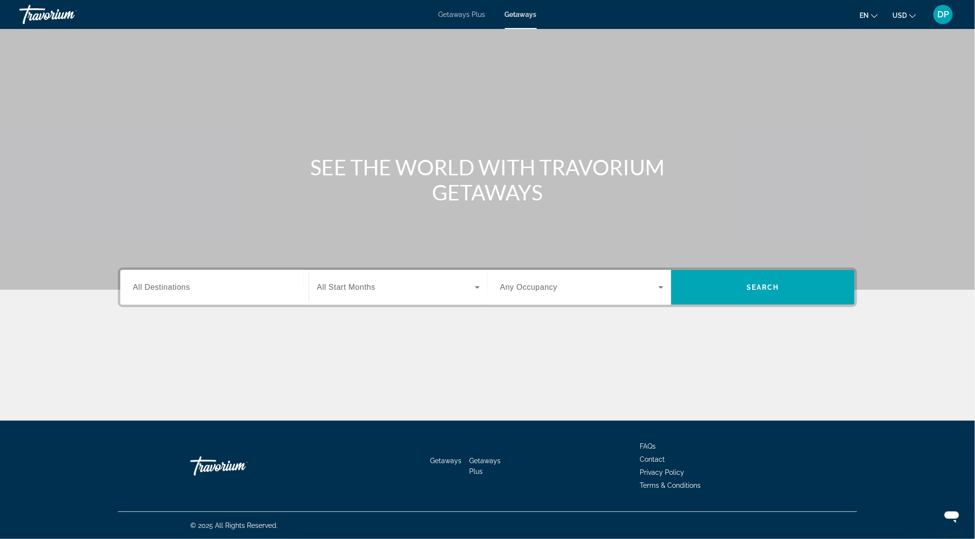
click at [133, 294] on input "Destination All Destinations" at bounding box center [214, 288] width 163 height 12
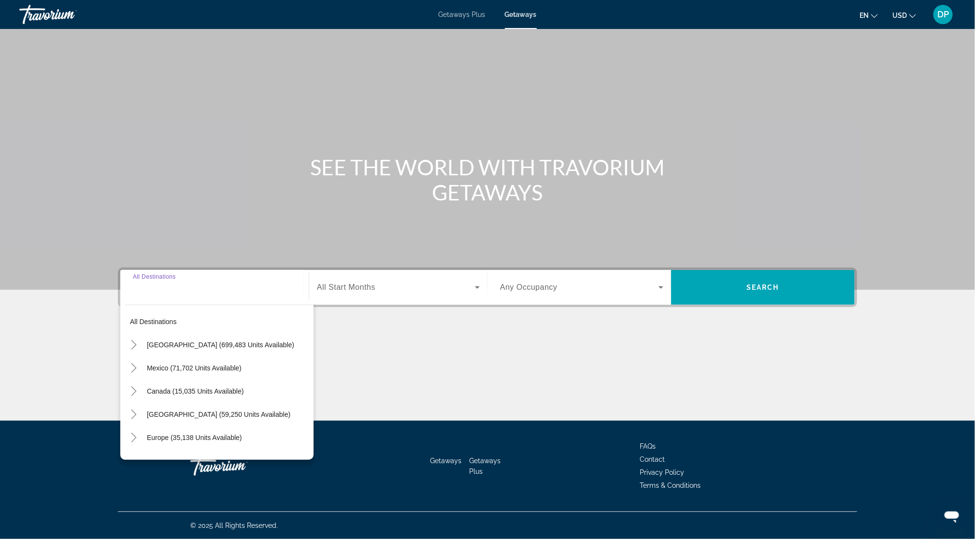
scroll to position [113, 0]
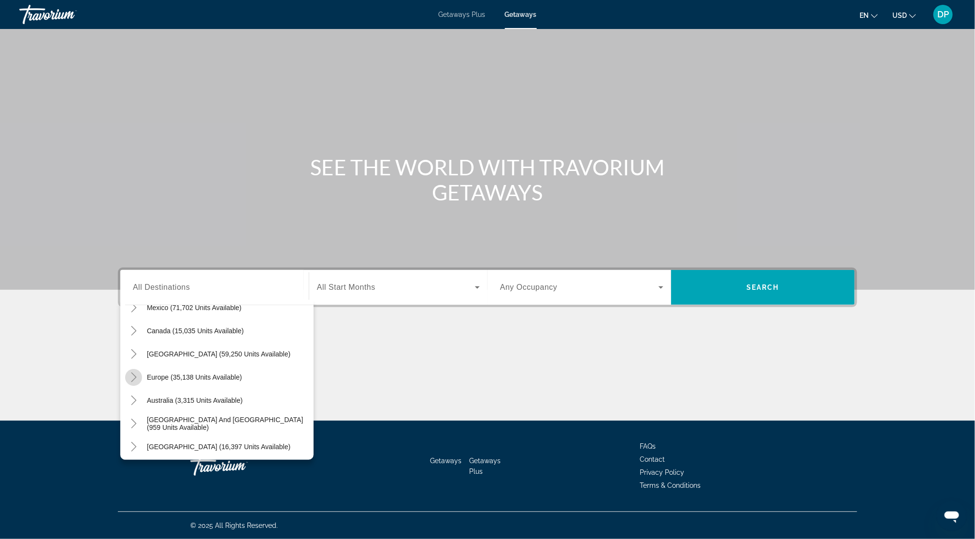
click at [125, 369] on mat-icon "Toggle Europe (35,138 units available)" at bounding box center [133, 377] width 17 height 17
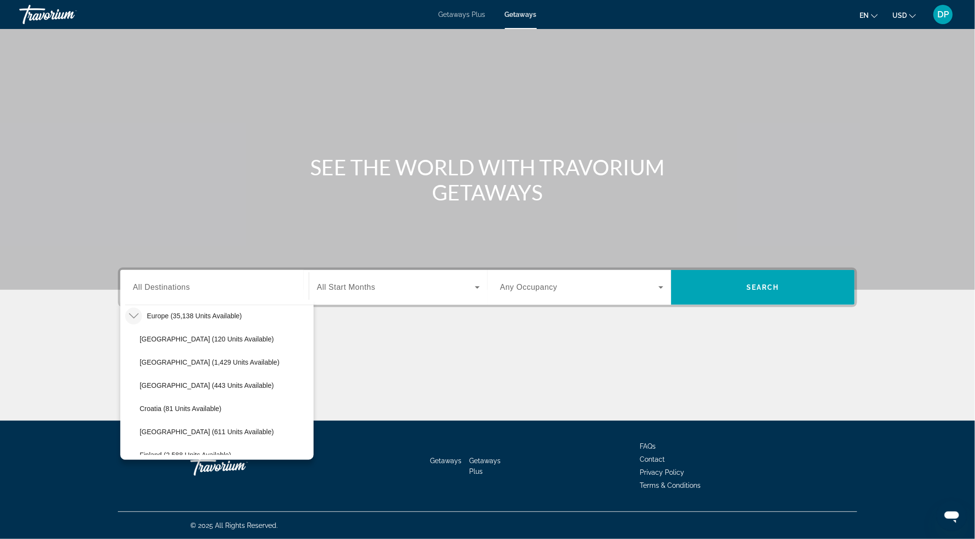
click at [129, 311] on icon "Toggle Europe (35,138 units available)" at bounding box center [134, 316] width 10 height 10
click at [129, 313] on icon "Toggle Europe (35,138 units available)" at bounding box center [134, 318] width 10 height 10
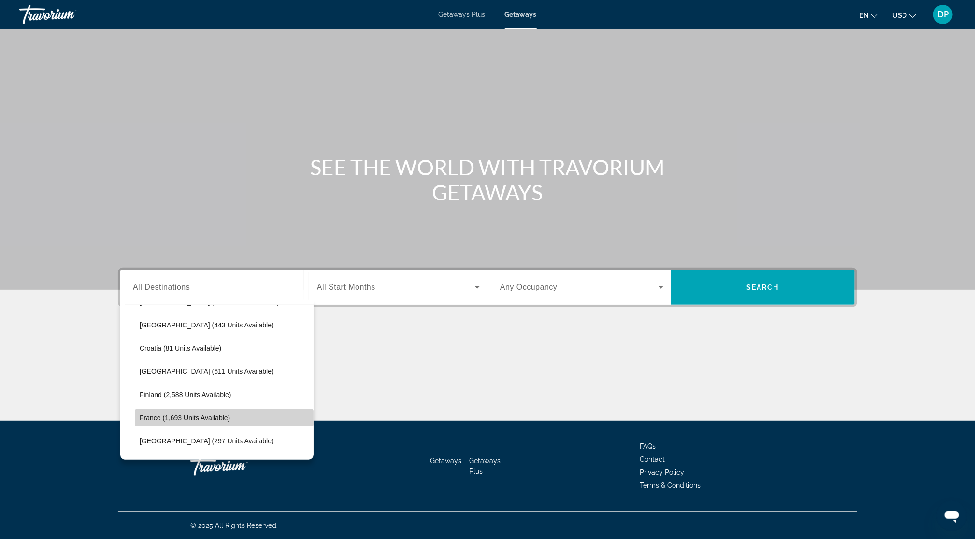
click at [140, 414] on span "France (1,693 units available)" at bounding box center [185, 418] width 90 height 8
type input "**********"
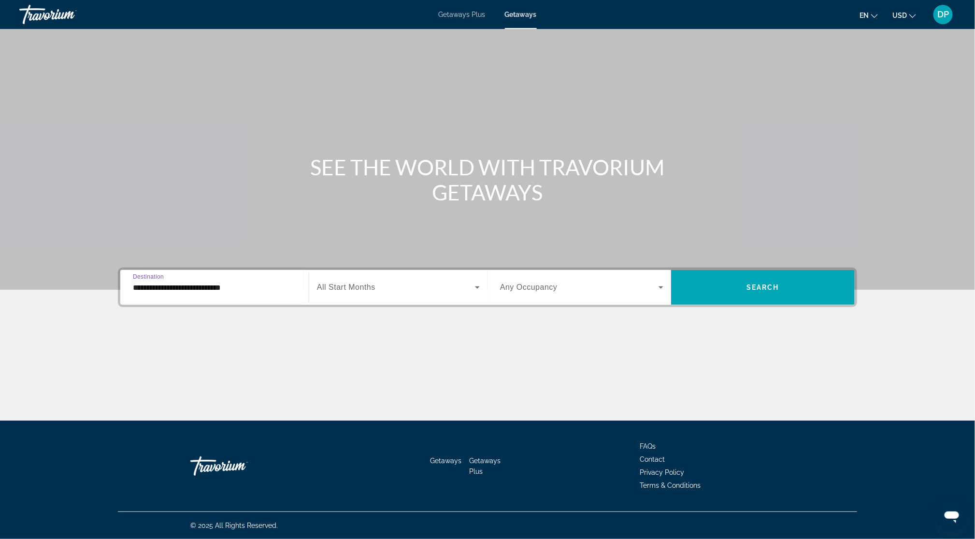
click at [646, 282] on span "Search widget" at bounding box center [579, 288] width 158 height 12
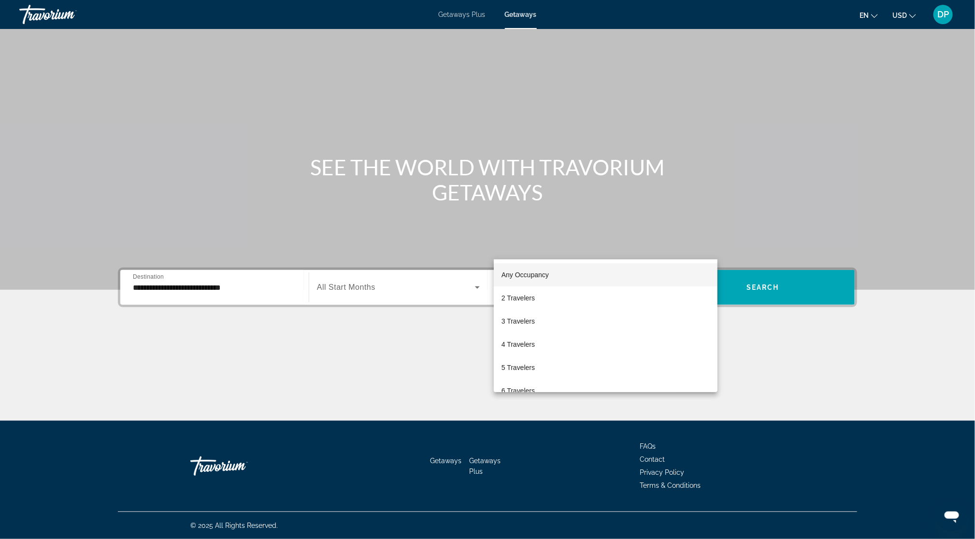
click at [642, 252] on div at bounding box center [487, 269] width 975 height 539
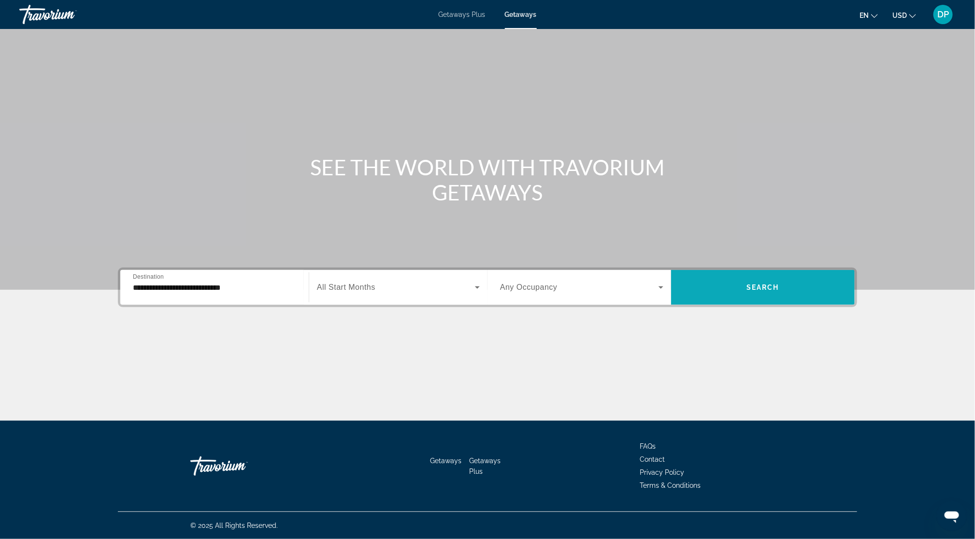
click at [850, 276] on span "Search widget" at bounding box center [763, 287] width 184 height 23
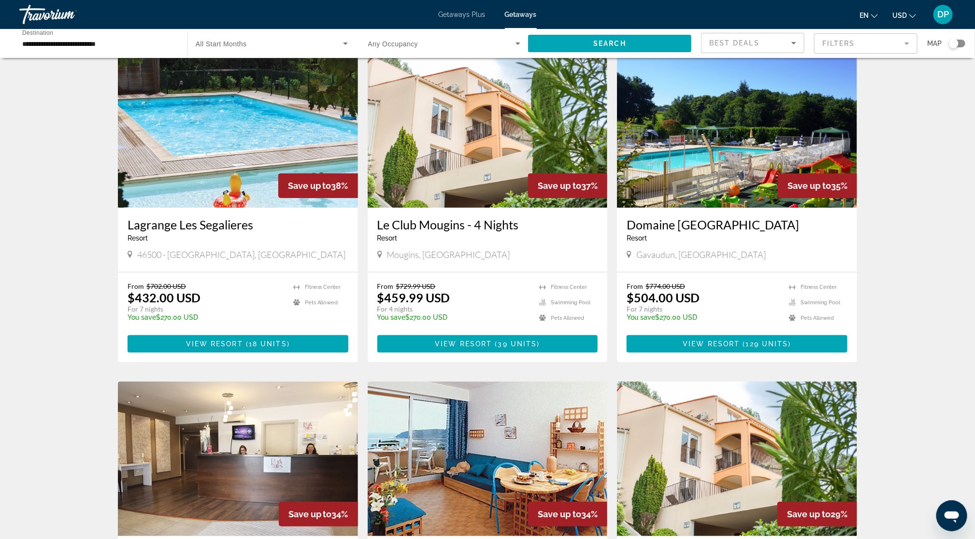
scroll to position [60, 0]
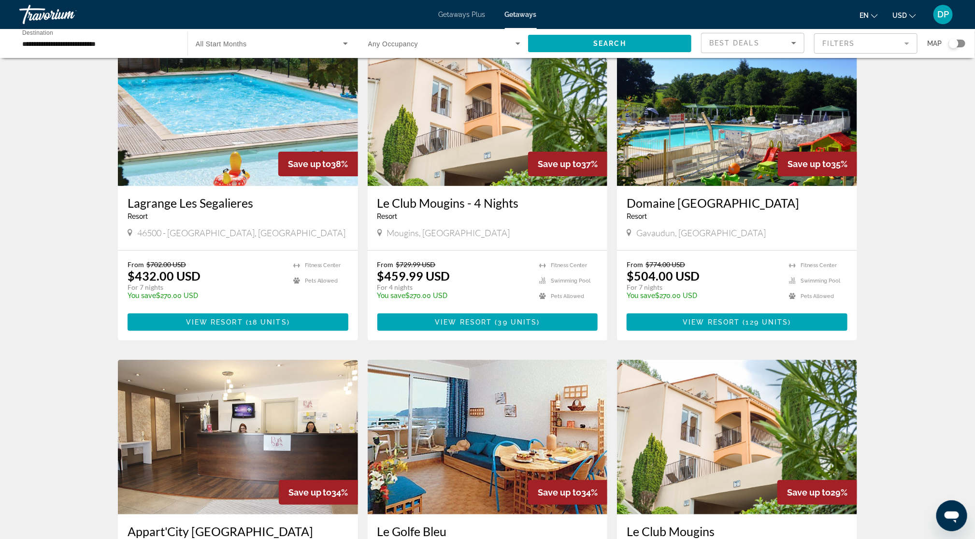
click at [168, 186] on img "Main content" at bounding box center [238, 108] width 240 height 155
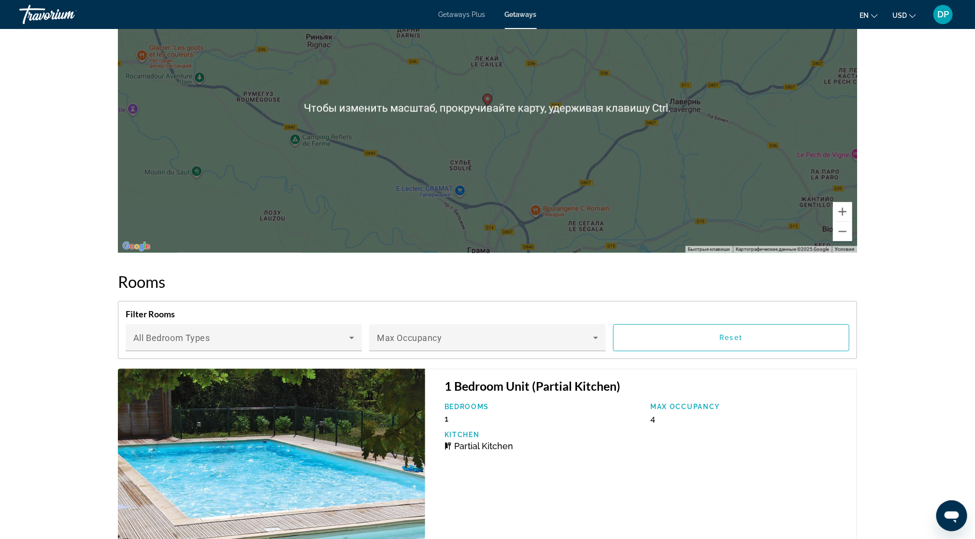
scroll to position [1570, 0]
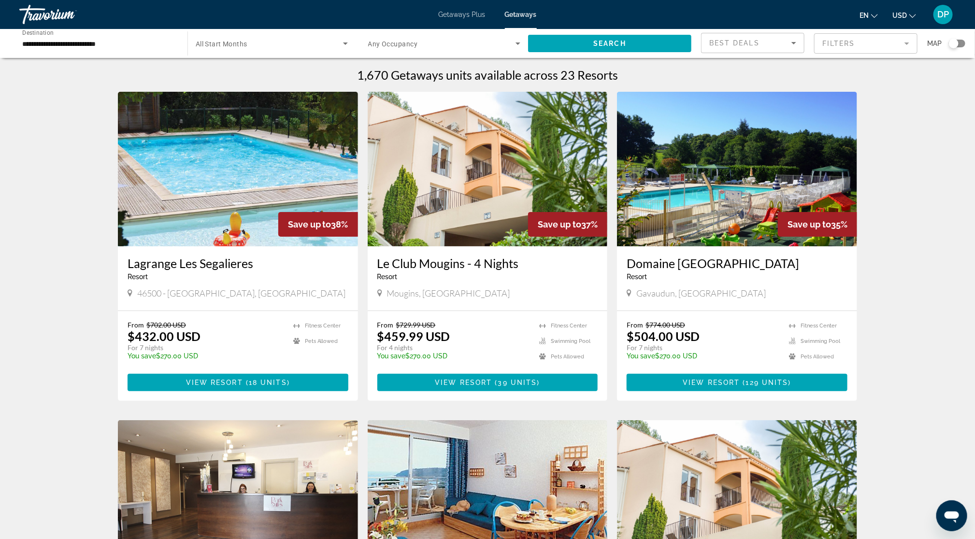
click at [959, 47] on div "Search widget" at bounding box center [956, 44] width 16 height 8
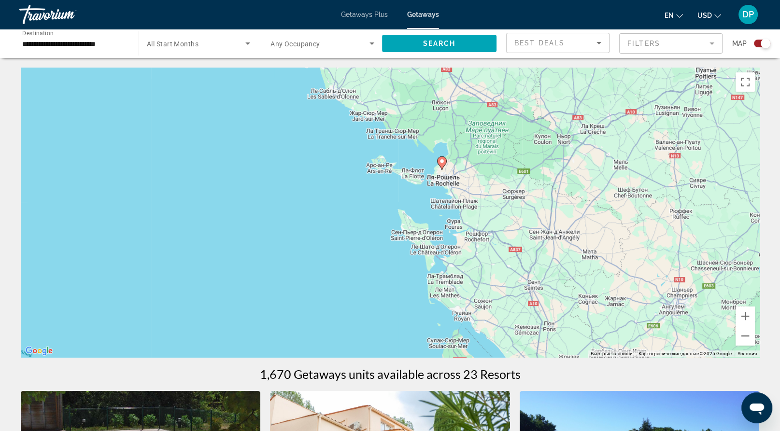
click at [443, 164] on image "Main content" at bounding box center [442, 161] width 6 height 6
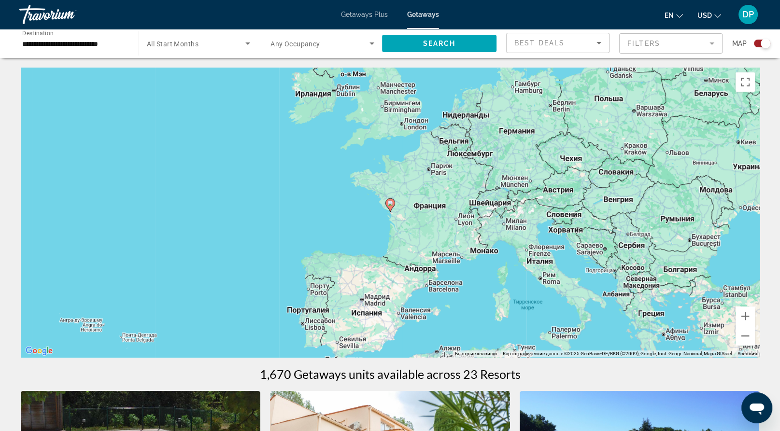
click at [390, 212] on icon "Main content" at bounding box center [389, 205] width 9 height 13
type input "**********"
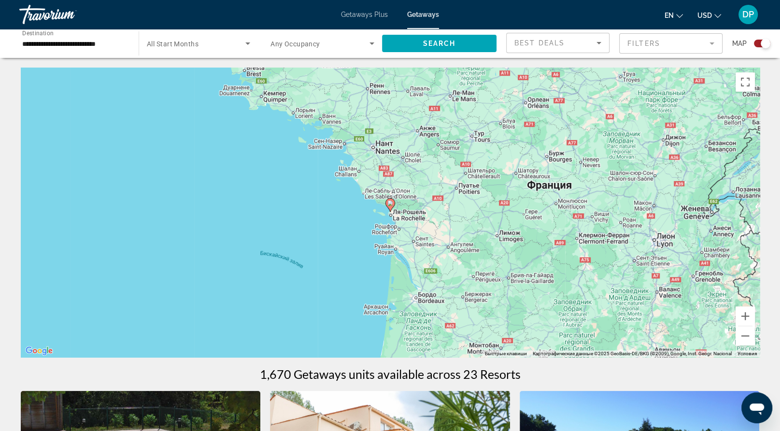
click at [390, 206] on image "Main content" at bounding box center [390, 203] width 6 height 6
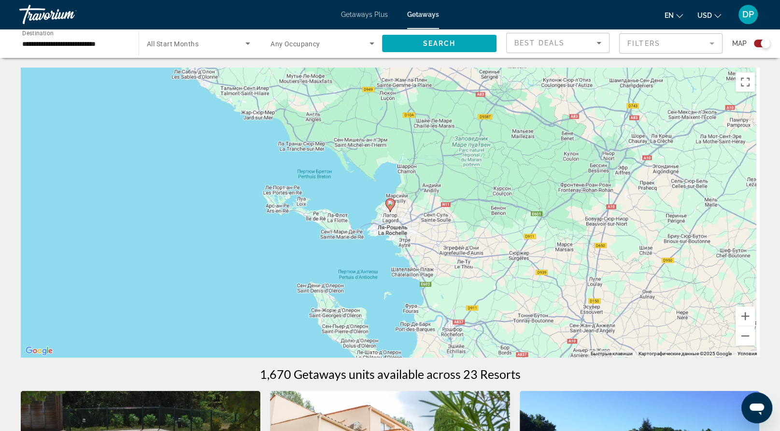
click at [388, 212] on gmp-advanced-marker "Main content" at bounding box center [390, 205] width 10 height 14
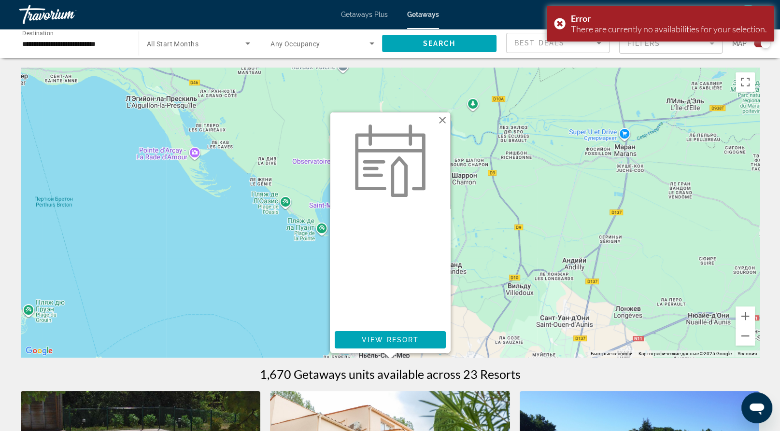
click at [344, 296] on div "Main content" at bounding box center [390, 254] width 121 height 90
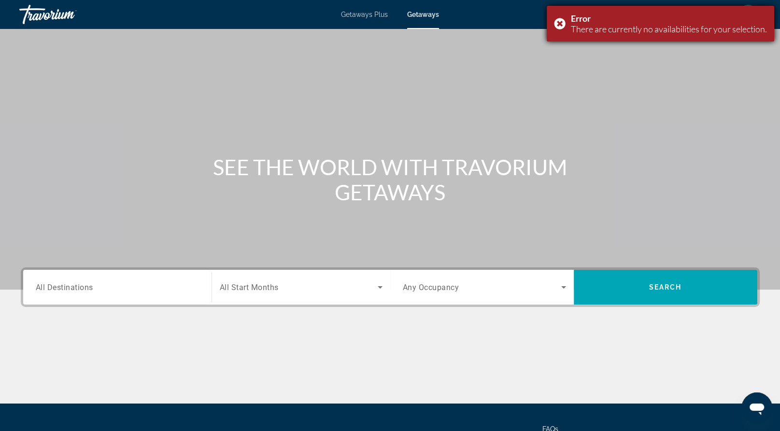
click at [547, 31] on div "Error There are currently no availabilities for your selection." at bounding box center [660, 24] width 227 height 36
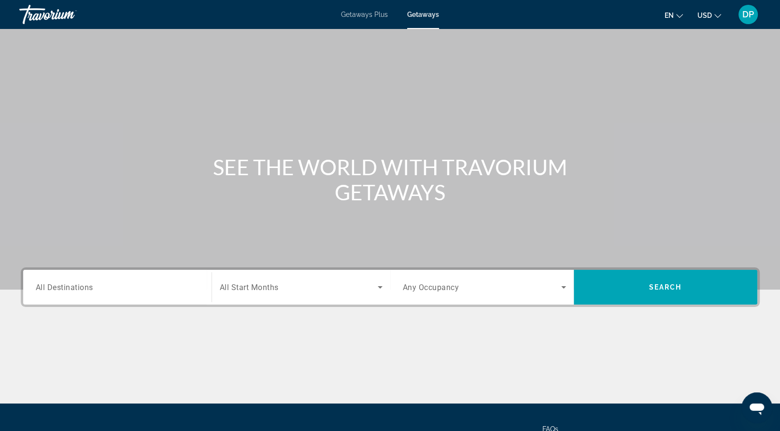
click at [117, 294] on input "Destination All Destinations" at bounding box center [117, 288] width 163 height 12
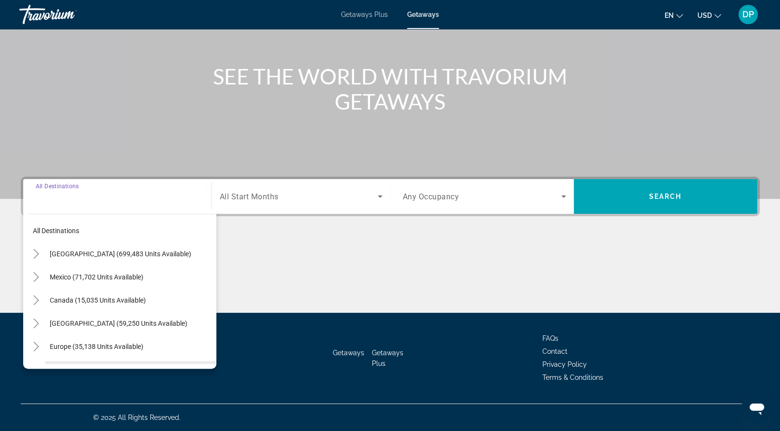
scroll to position [221, 0]
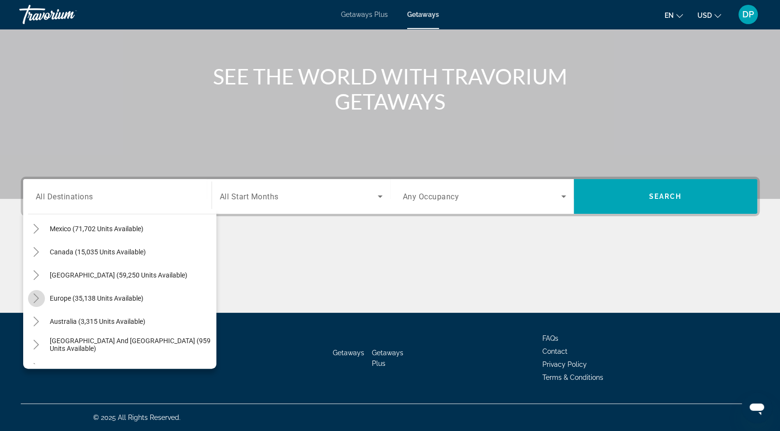
click at [41, 294] on icon "Toggle Europe (35,138 units available)" at bounding box center [36, 299] width 10 height 10
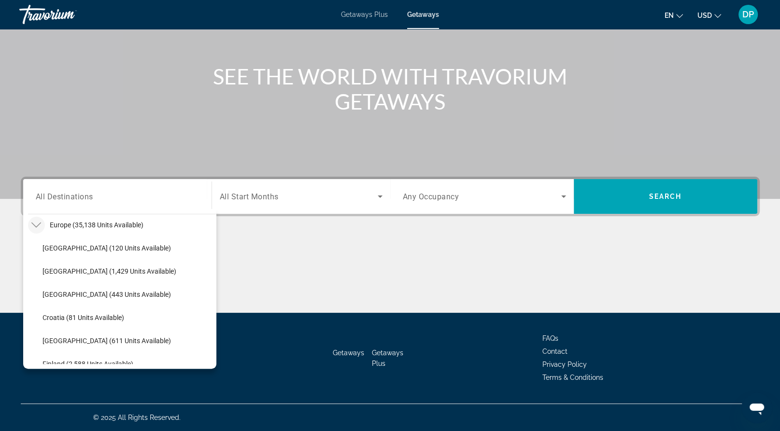
click at [80, 383] on span "France (1,693 units available)" at bounding box center [86, 387] width 89 height 8
type input "**********"
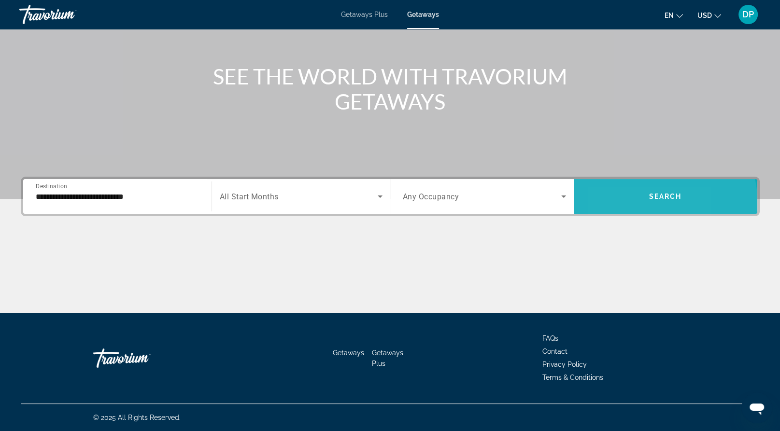
click at [609, 185] on span "Search widget" at bounding box center [666, 196] width 184 height 23
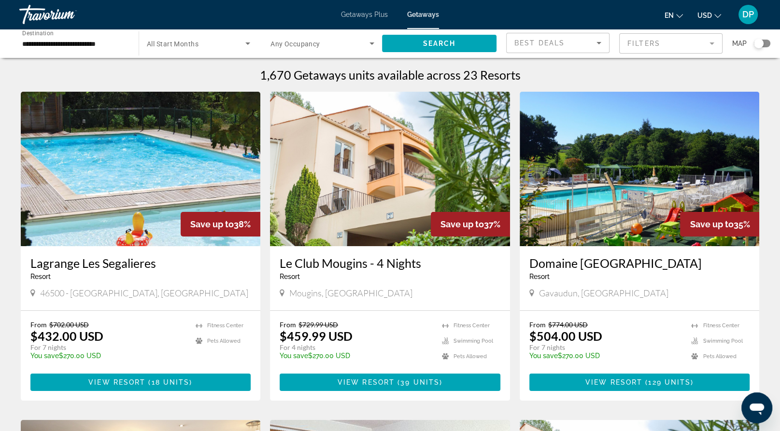
click at [757, 48] on div "Search widget" at bounding box center [759, 44] width 10 height 10
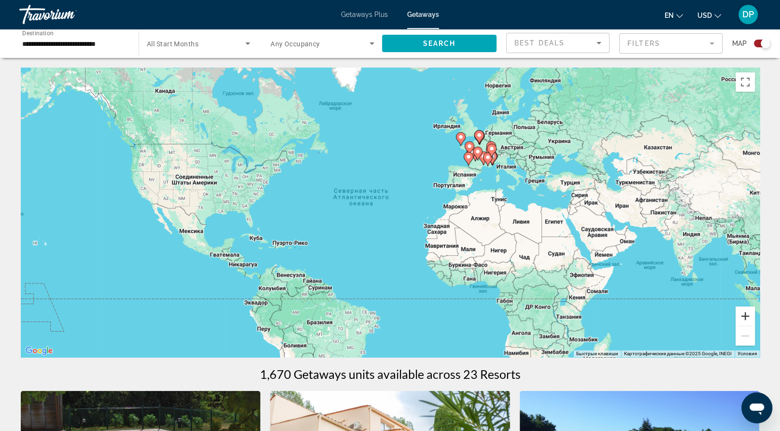
click at [738, 326] on button "Увеличить" at bounding box center [745, 316] width 19 height 19
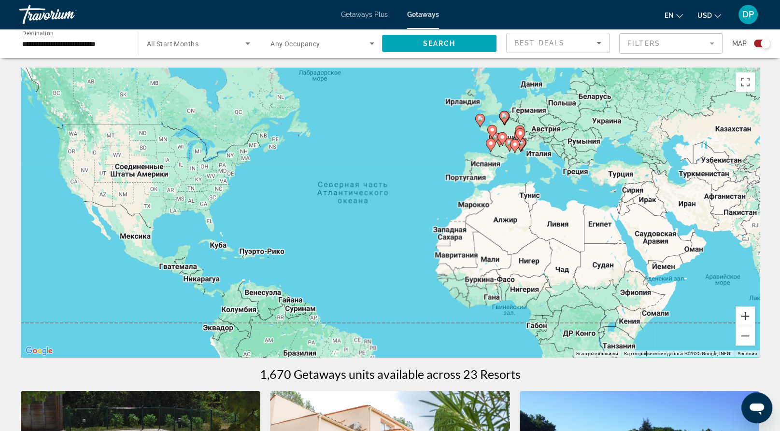
click at [738, 326] on button "Увеличить" at bounding box center [745, 316] width 19 height 19
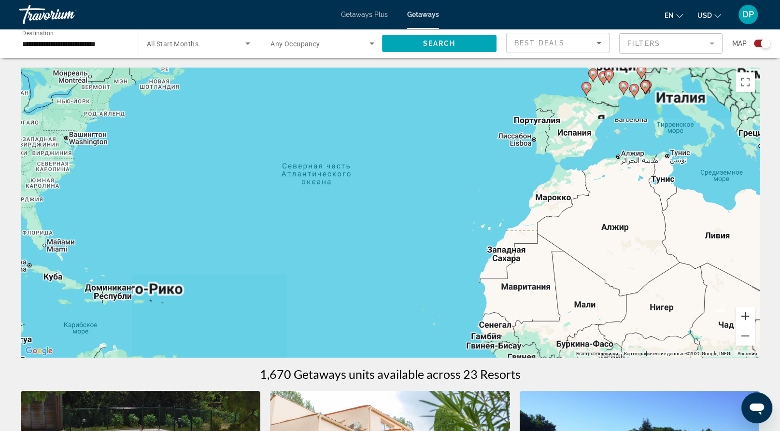
click at [739, 326] on button "Увеличить" at bounding box center [745, 316] width 19 height 19
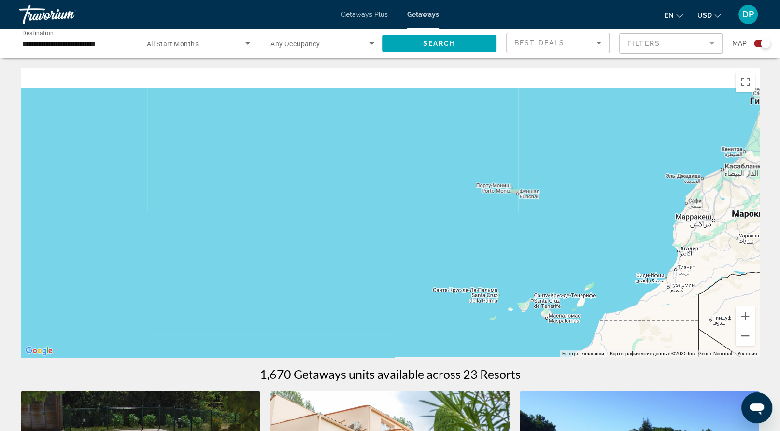
drag, startPoint x: 659, startPoint y: 162, endPoint x: 309, endPoint y: 269, distance: 366.6
click at [326, 269] on div "Main content" at bounding box center [390, 213] width 739 height 290
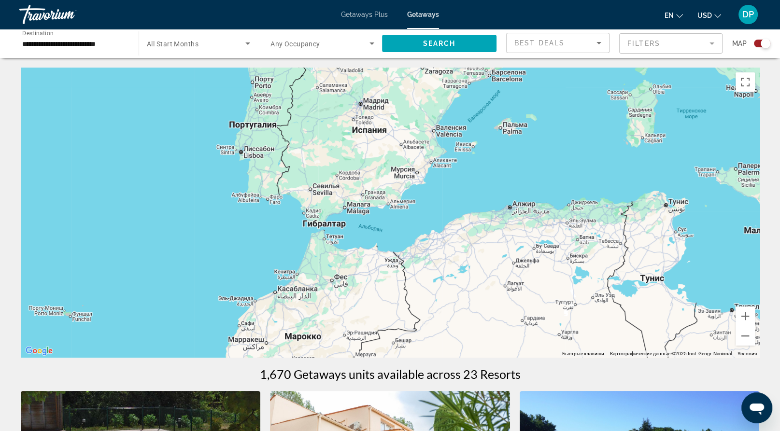
drag, startPoint x: 493, startPoint y: 156, endPoint x: 513, endPoint y: 292, distance: 136.7
click at [524, 299] on div "Main content" at bounding box center [390, 213] width 739 height 290
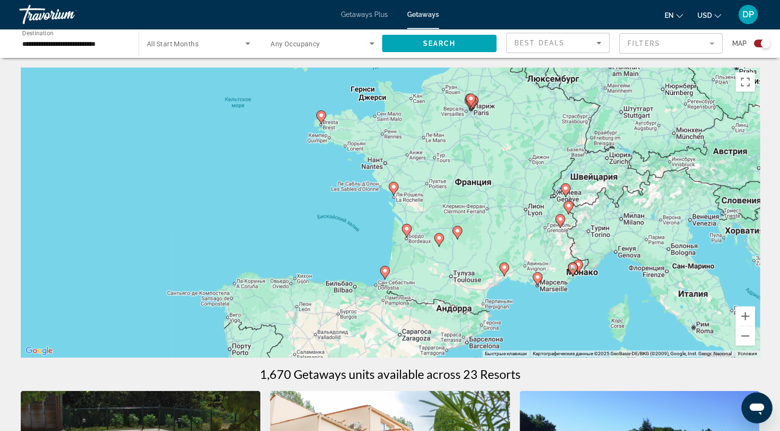
drag, startPoint x: 508, startPoint y: 220, endPoint x: 418, endPoint y: 131, distance: 126.0
click at [418, 132] on div "Чтобы активировать перетаскивание с помощью клавиатуры, нажмите Alt + Ввод. Пос…" at bounding box center [390, 213] width 739 height 290
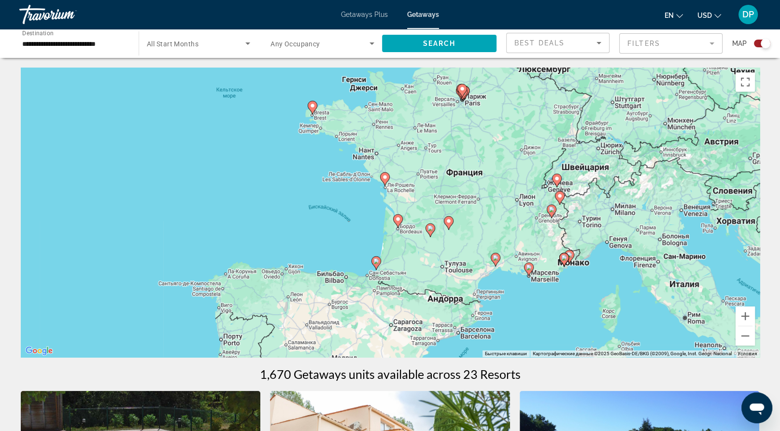
click at [312, 114] on icon "Main content" at bounding box center [312, 107] width 9 height 13
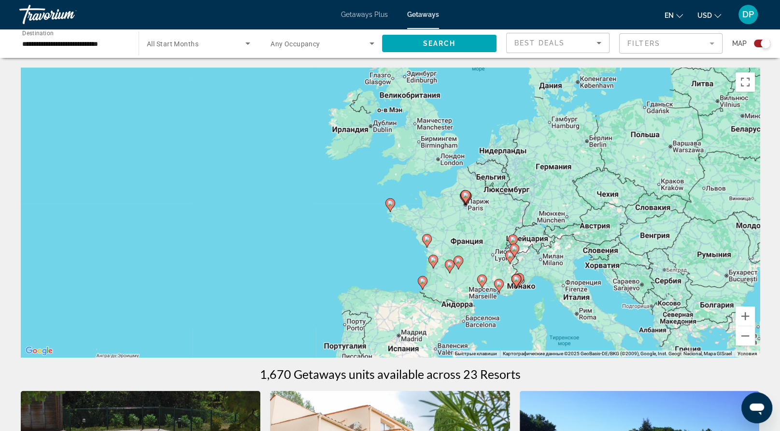
click at [390, 212] on icon "Main content" at bounding box center [389, 205] width 9 height 13
type input "**********"
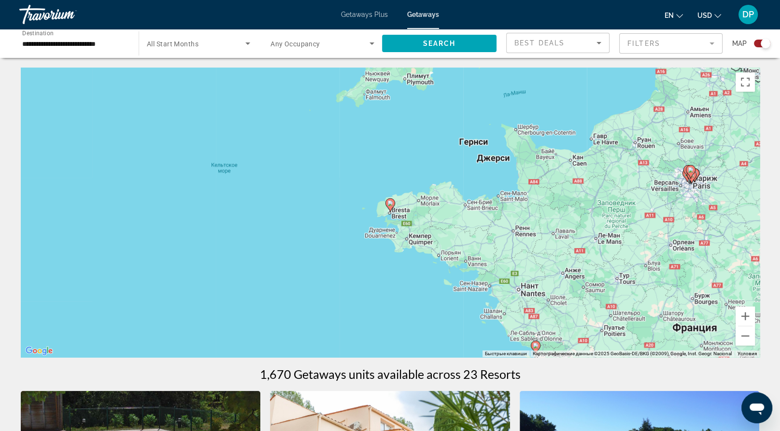
click at [389, 206] on image "Main content" at bounding box center [390, 203] width 6 height 6
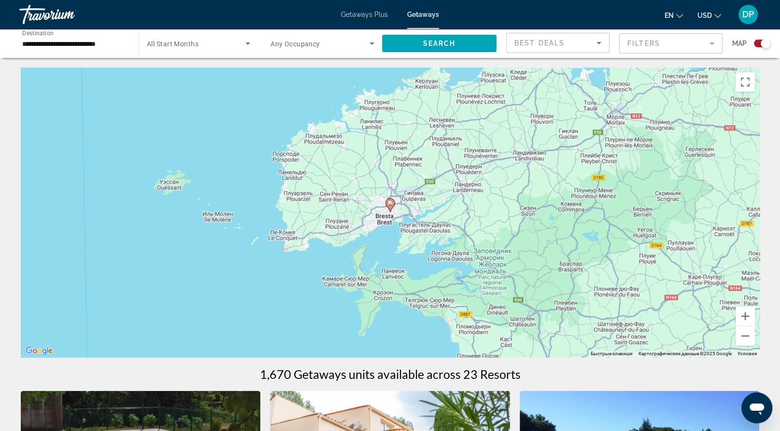
click at [389, 212] on icon "Main content" at bounding box center [389, 205] width 9 height 13
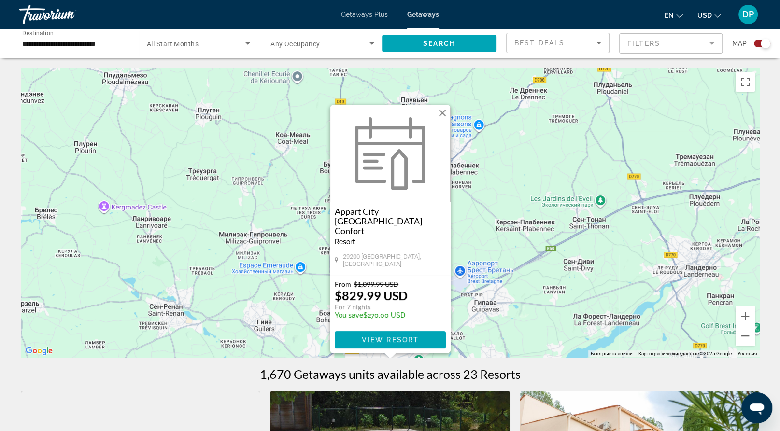
click at [388, 140] on img "Main content" at bounding box center [390, 153] width 82 height 72
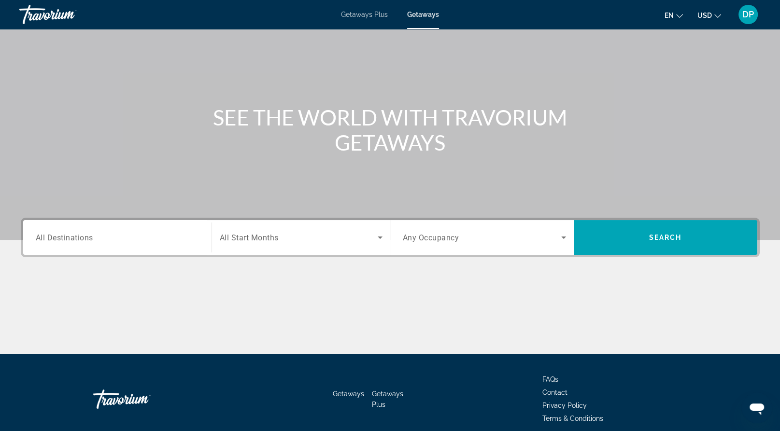
scroll to position [193, 0]
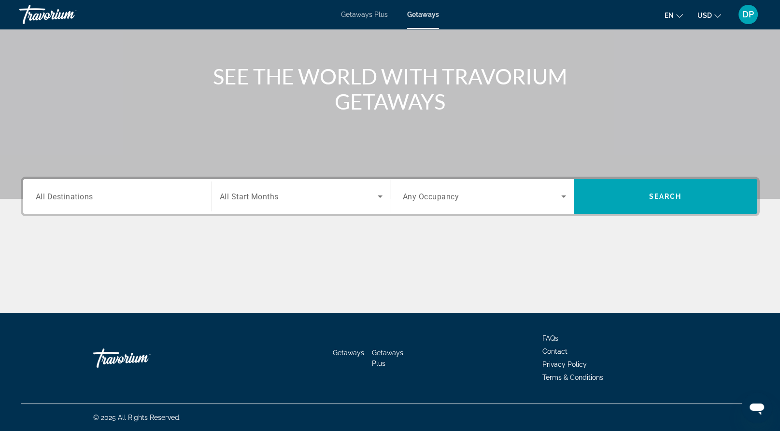
click at [127, 191] on input "Destination All Destinations" at bounding box center [117, 197] width 163 height 12
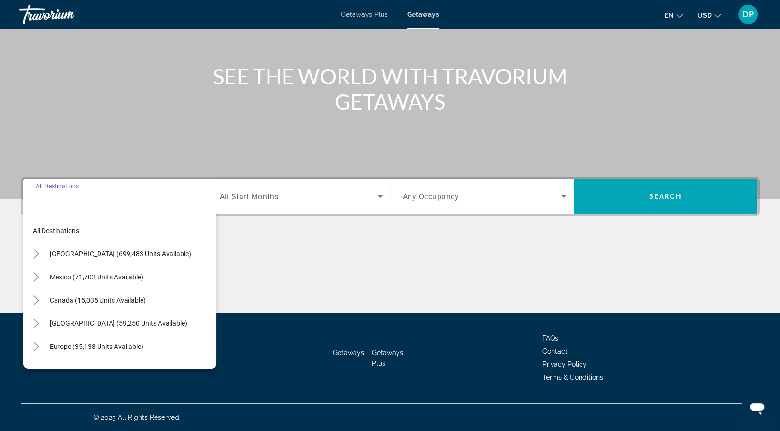
scroll to position [221, 0]
click at [41, 342] on icon "Toggle Europe (35,138 units available)" at bounding box center [36, 347] width 10 height 10
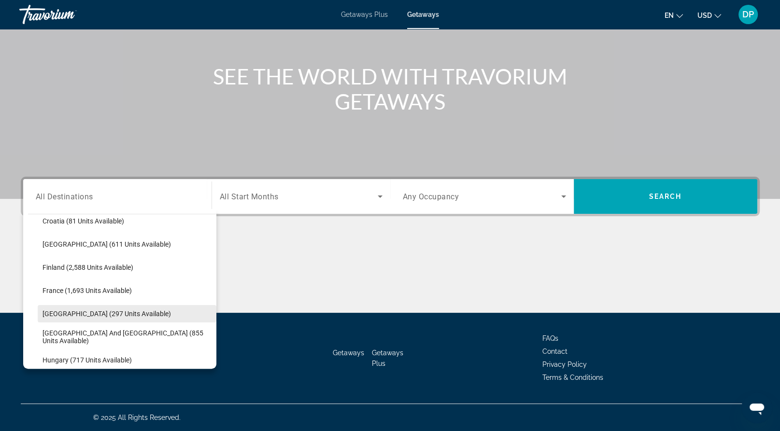
scroll to position [267, 0]
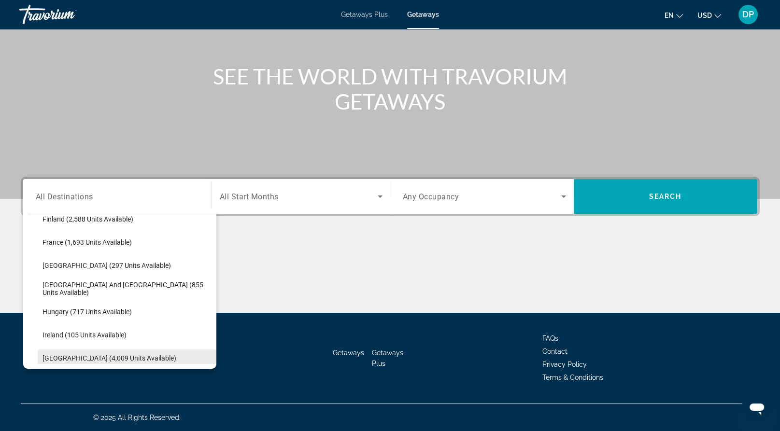
click at [64, 354] on span "Italy (4,009 units available)" at bounding box center [109, 358] width 134 height 8
type input "**********"
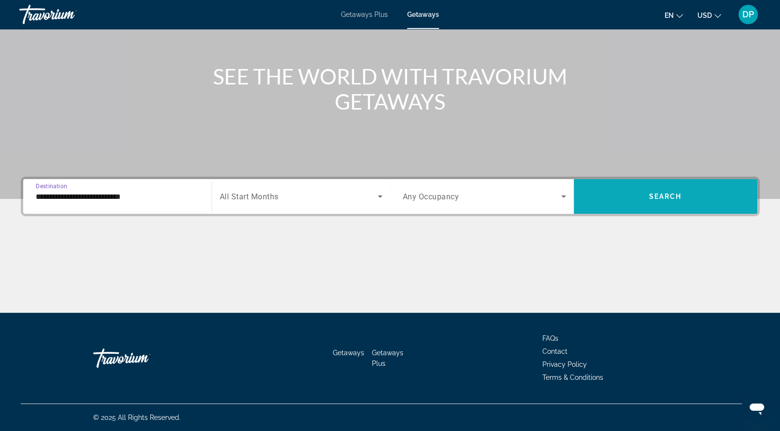
click at [649, 193] on span "Search" at bounding box center [665, 197] width 33 height 8
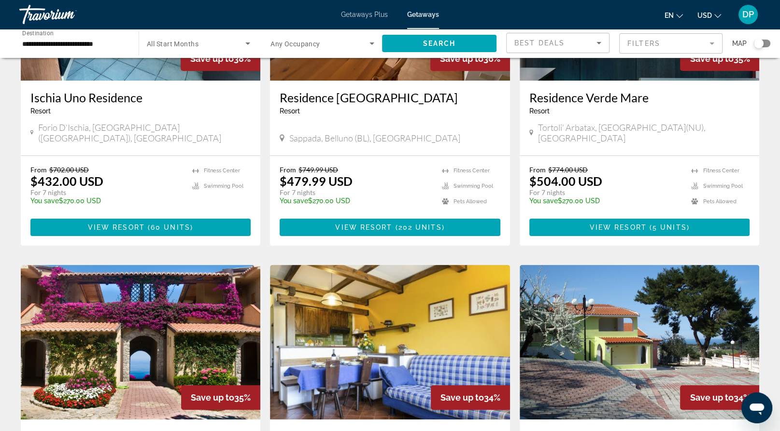
scroll to position [193, 0]
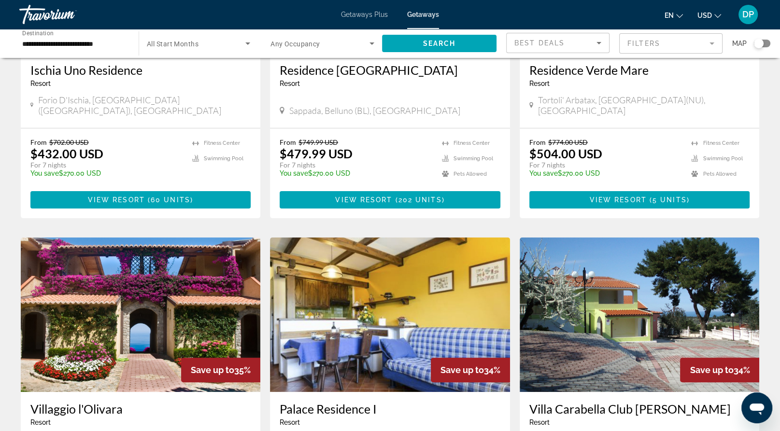
click at [264, 199] on app-weeks-search-item "Save up to 38% Ischia Uno Residence Resort - This is an adults only resort Fori…" at bounding box center [141, 59] width 250 height 320
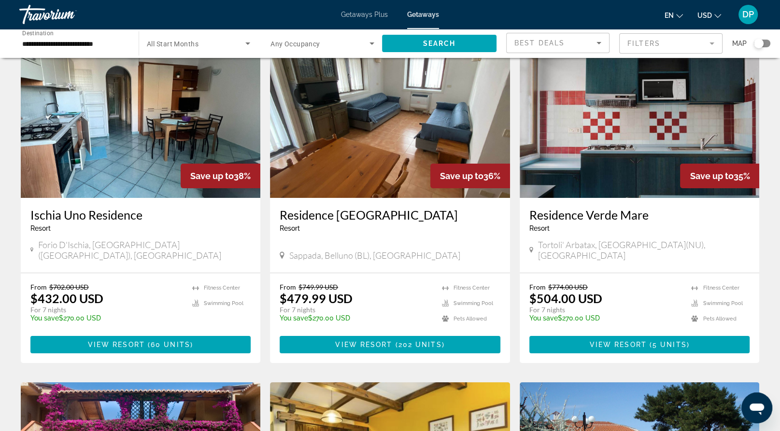
scroll to position [0, 0]
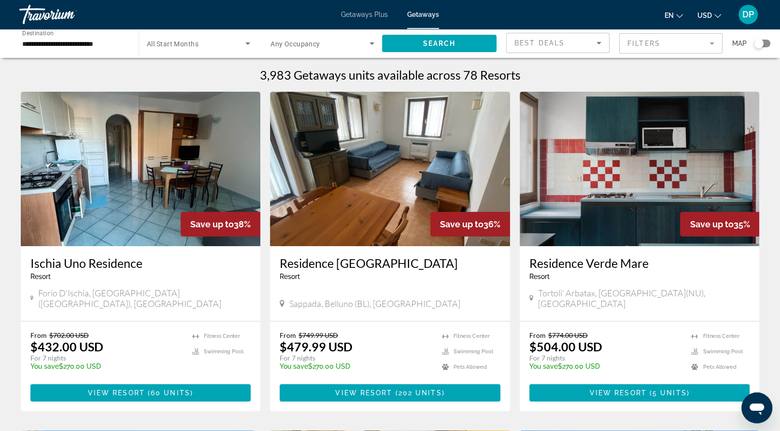
click at [340, 49] on span "Search widget" at bounding box center [319, 44] width 99 height 12
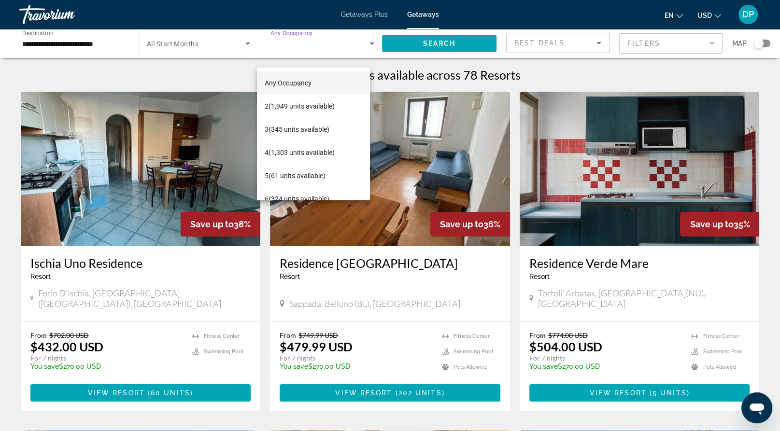
click at [347, 55] on div at bounding box center [390, 215] width 780 height 431
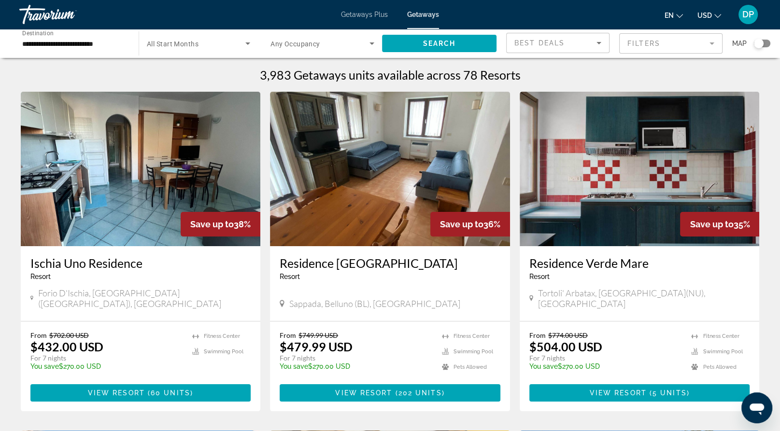
click at [326, 49] on span "Search widget" at bounding box center [319, 44] width 99 height 12
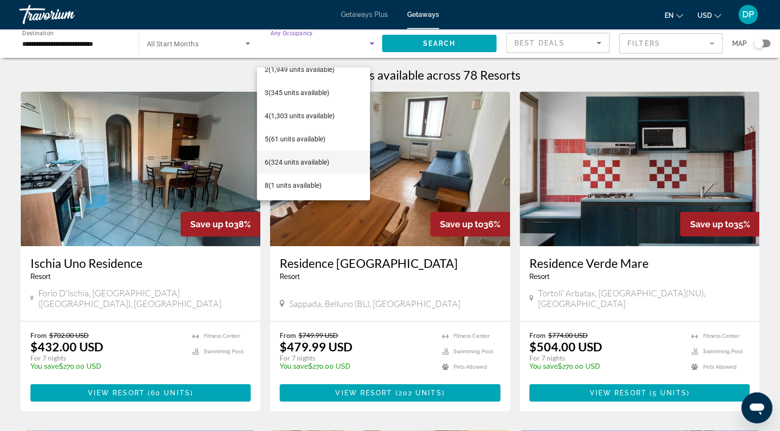
scroll to position [290, 0]
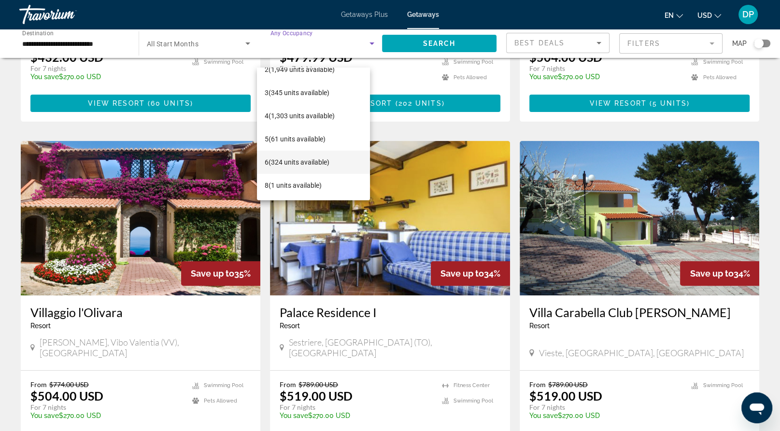
click at [265, 159] on span "6 (324 units available)" at bounding box center [297, 162] width 65 height 12
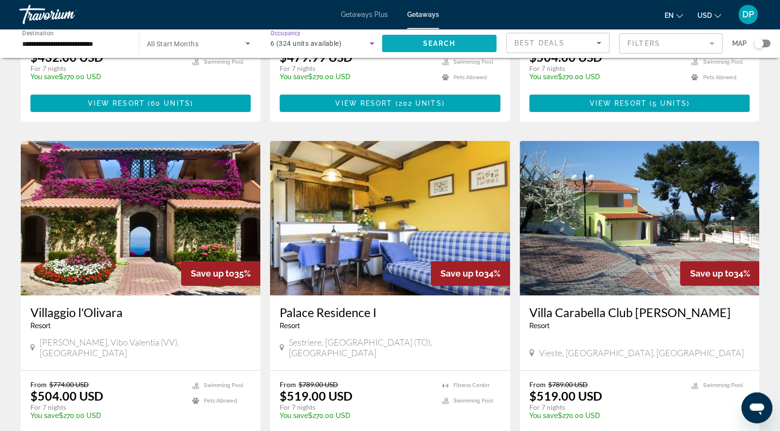
click at [434, 47] on span "Search" at bounding box center [439, 44] width 33 height 8
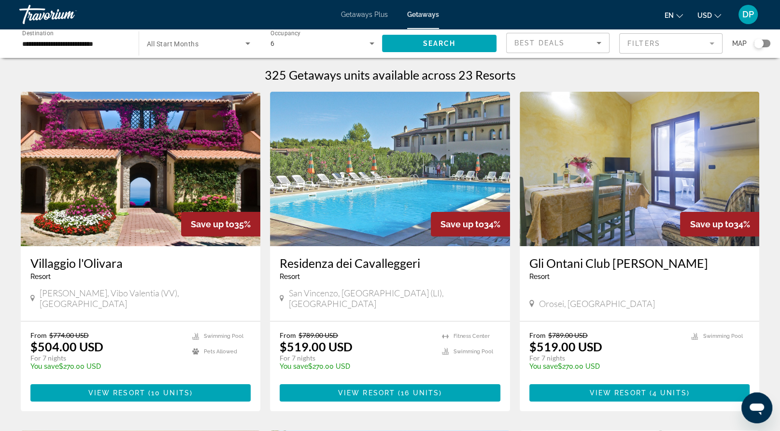
click at [403, 225] on img "Main content" at bounding box center [390, 169] width 240 height 155
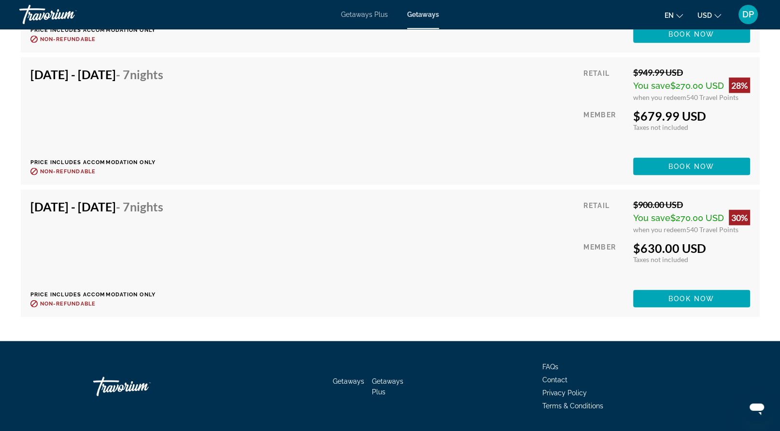
scroll to position [2366, 0]
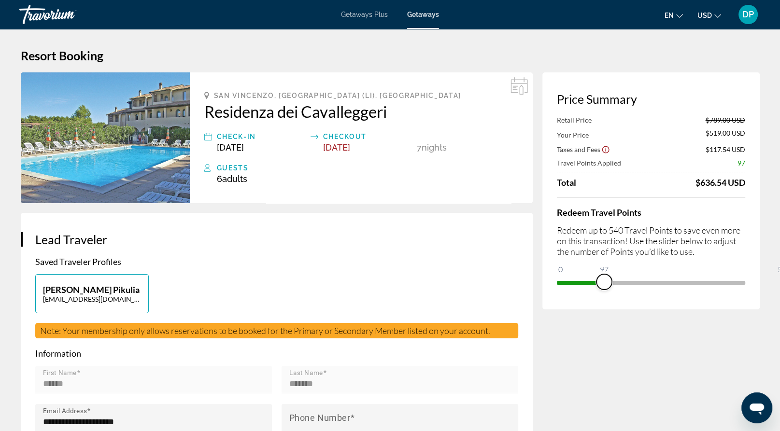
drag, startPoint x: 663, startPoint y: 348, endPoint x: 420, endPoint y: 348, distance: 242.4
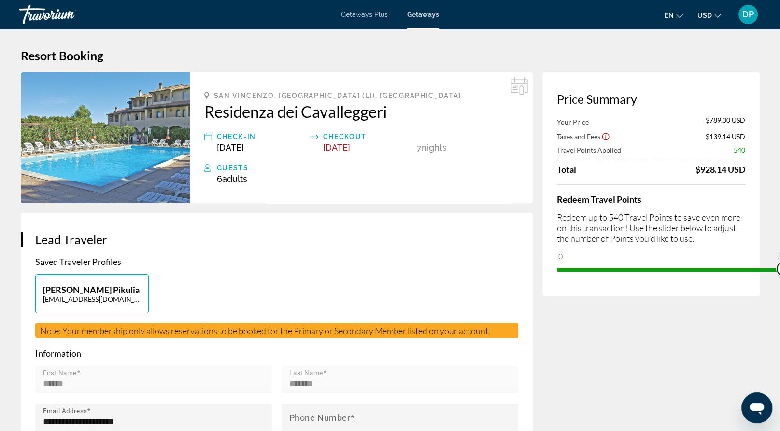
drag, startPoint x: 509, startPoint y: 317, endPoint x: 786, endPoint y: 311, distance: 276.3
click at [779, 314] on html "Skip to main content Getaways Plus Getaways en English Español Français Italian…" at bounding box center [390, 215] width 780 height 431
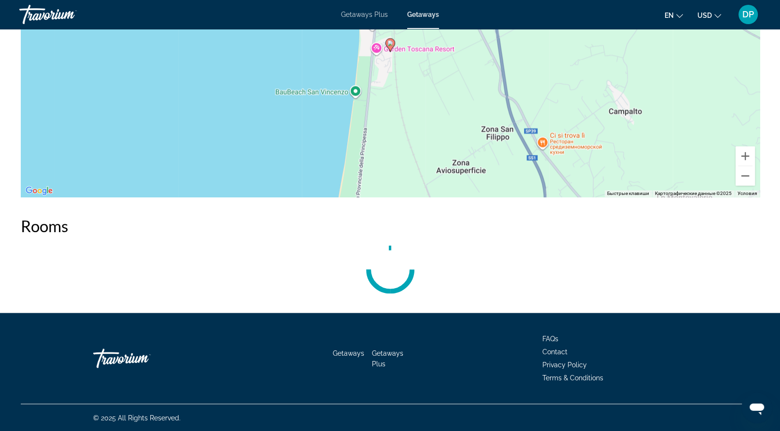
scroll to position [1980, 0]
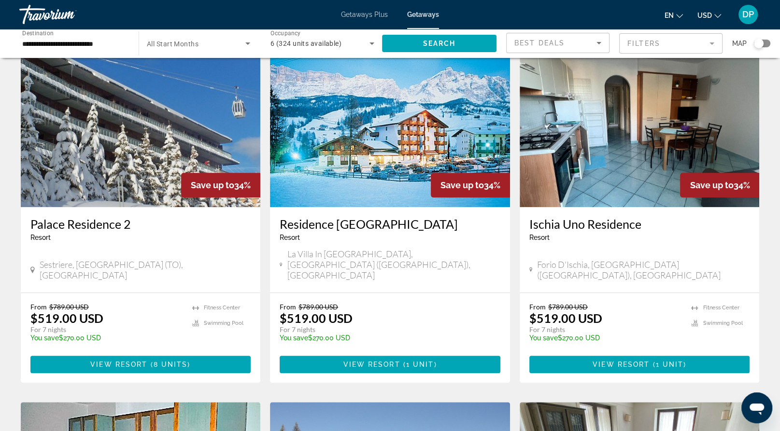
scroll to position [869, 0]
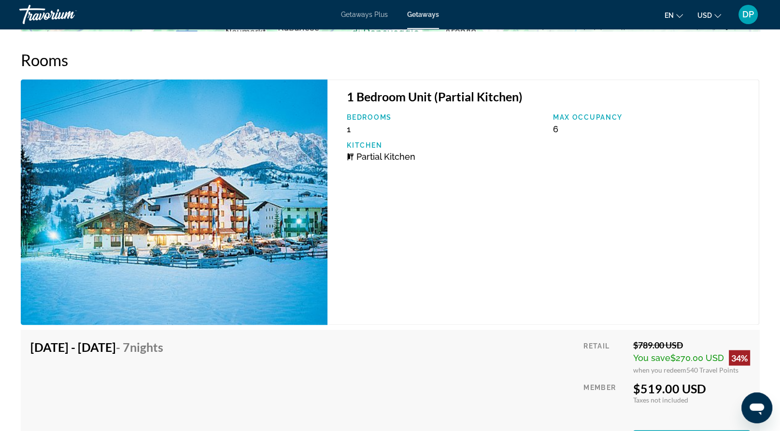
scroll to position [1449, 0]
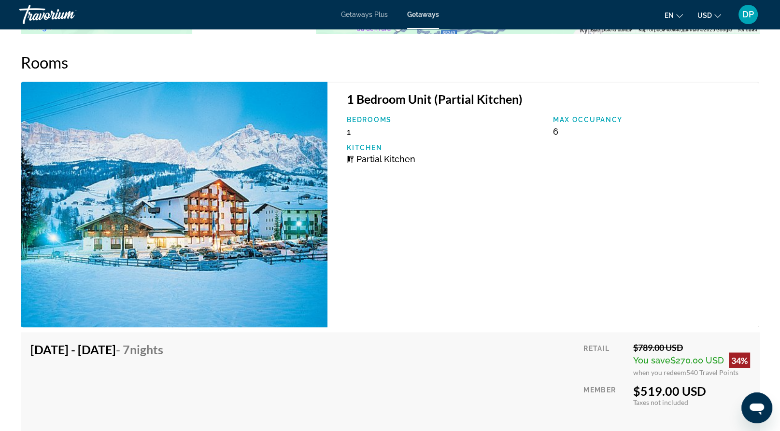
drag, startPoint x: 391, startPoint y: 331, endPoint x: 399, endPoint y: 155, distance: 176.5
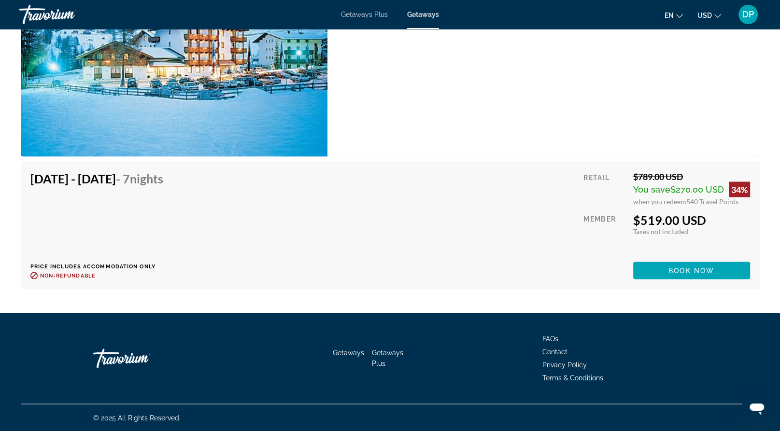
scroll to position [1932, 0]
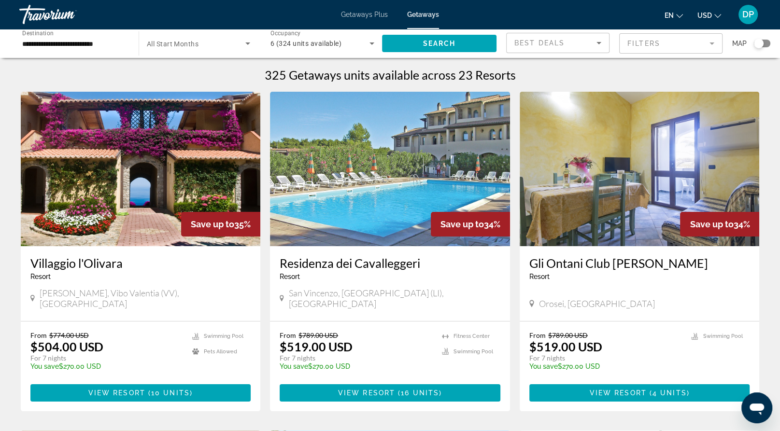
click at [329, 47] on span "6 (324 units available)" at bounding box center [305, 44] width 71 height 8
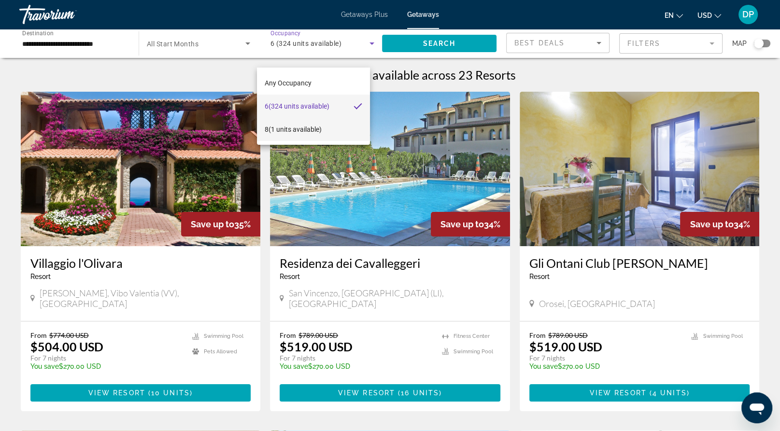
click at [300, 127] on span "8 (1 units available)" at bounding box center [293, 130] width 57 height 12
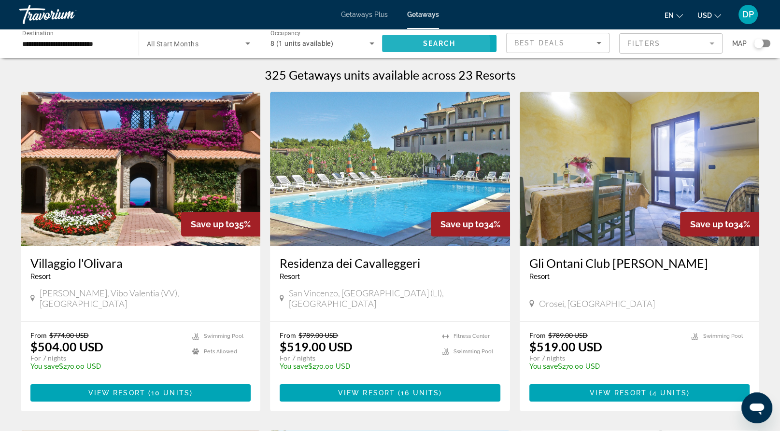
click at [423, 47] on span "Search" at bounding box center [439, 44] width 33 height 8
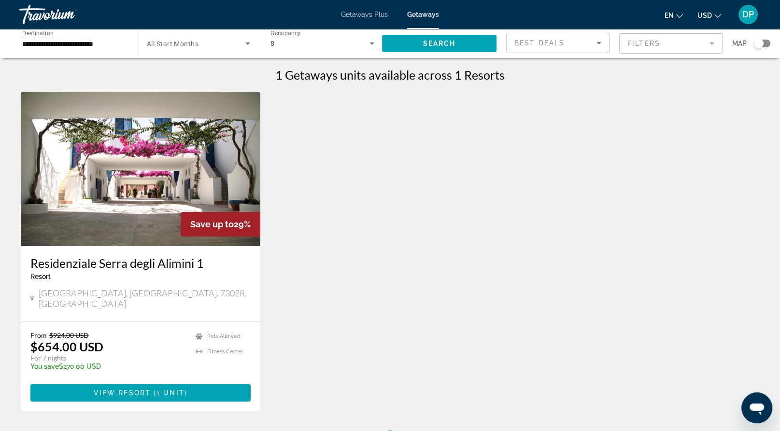
click at [125, 244] on img "Main content" at bounding box center [141, 169] width 240 height 155
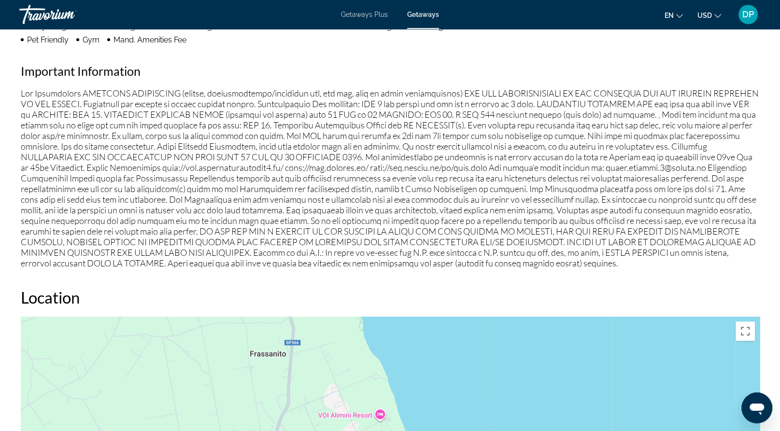
scroll to position [846, 0]
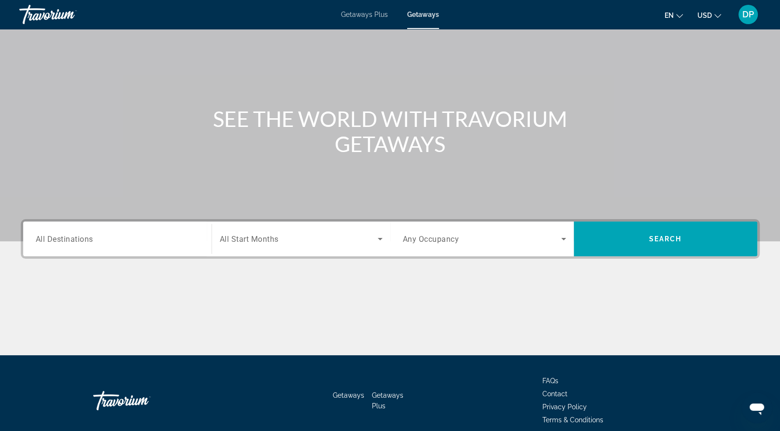
click at [113, 253] on div "Search widget" at bounding box center [117, 240] width 163 height 28
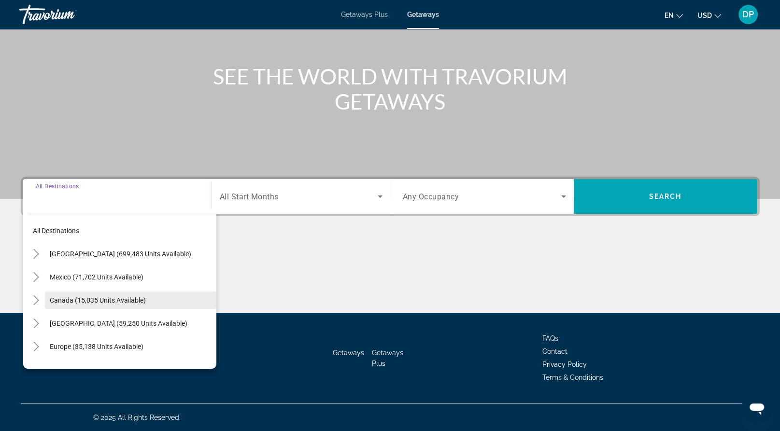
scroll to position [221, 0]
click at [360, 241] on div "Main content" at bounding box center [390, 277] width 739 height 72
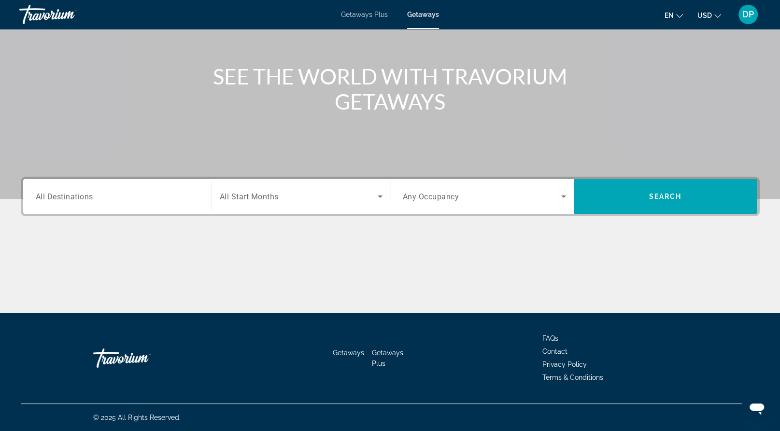
click at [511, 191] on span "Search widget" at bounding box center [482, 197] width 158 height 12
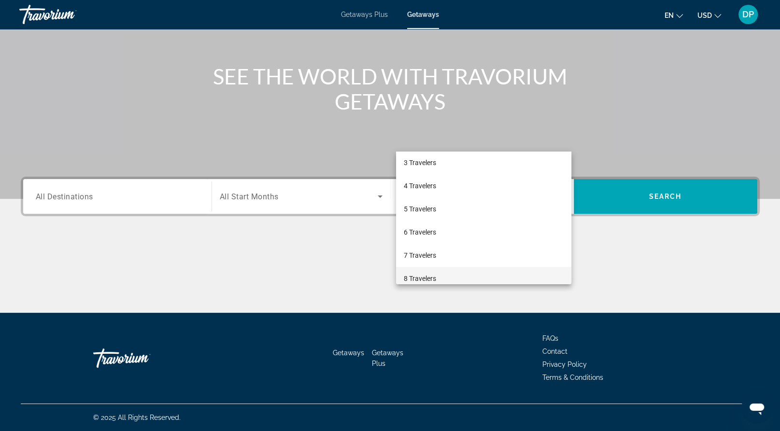
scroll to position [106, 0]
click at [438, 272] on span "10 Travelers" at bounding box center [422, 270] width 36 height 12
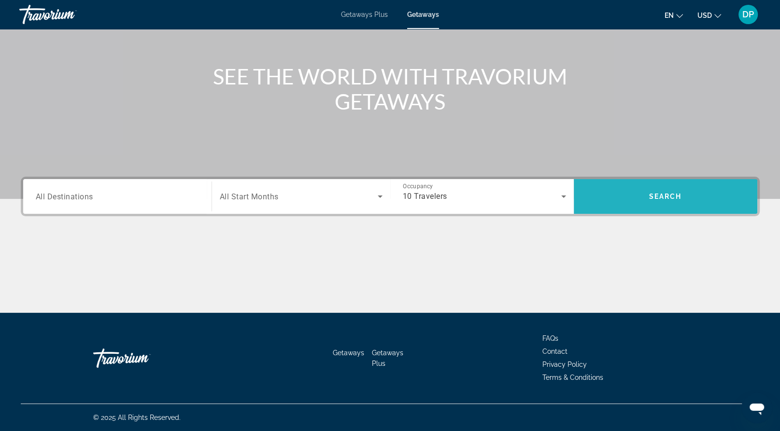
click at [660, 185] on span "Search widget" at bounding box center [666, 196] width 184 height 23
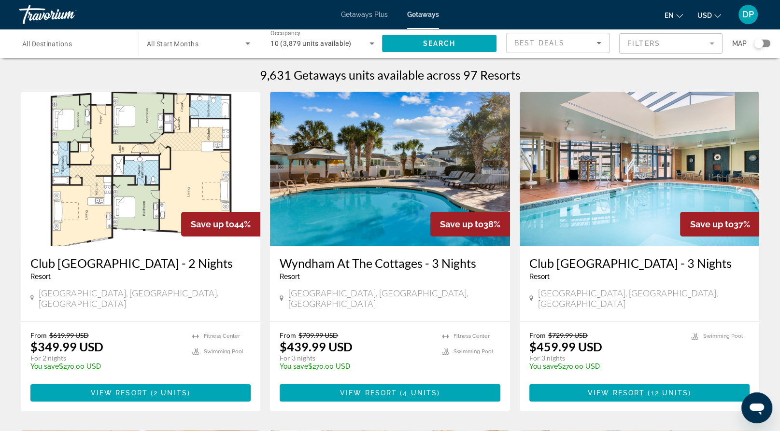
click at [96, 50] on input "Destination All Destinations" at bounding box center [74, 44] width 104 height 12
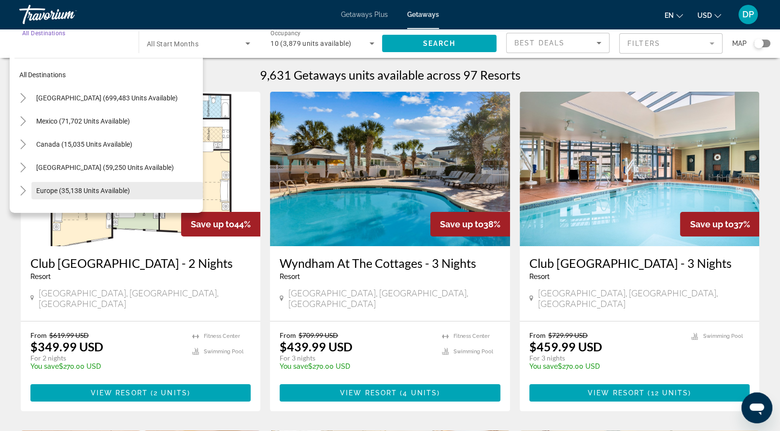
click at [53, 195] on span "Europe (35,138 units available)" at bounding box center [83, 191] width 94 height 8
type input "**********"
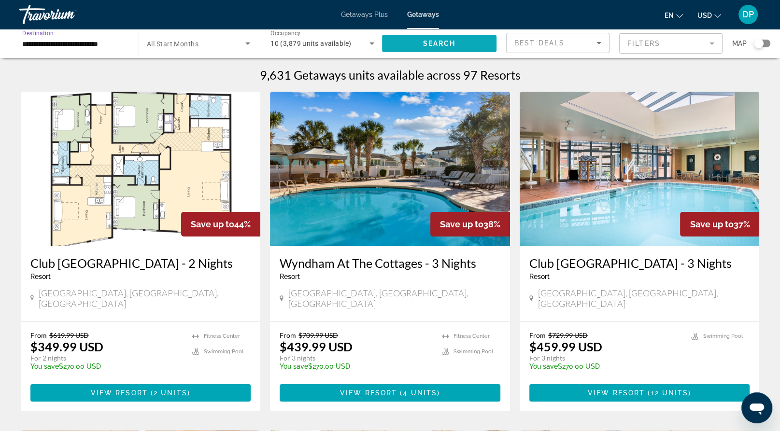
click at [427, 47] on span "Search" at bounding box center [439, 44] width 33 height 8
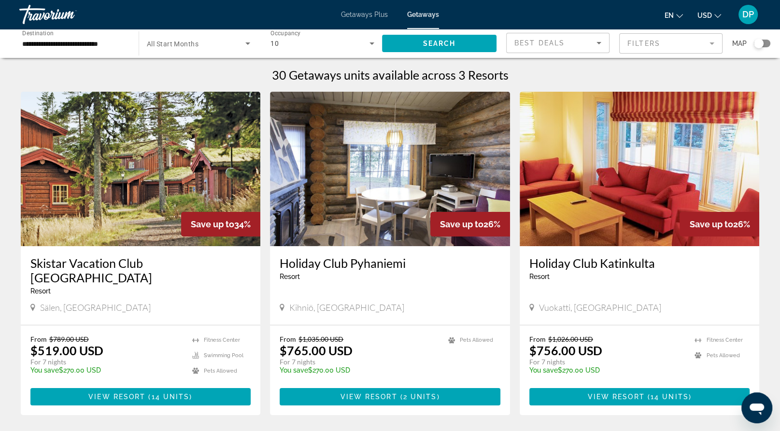
click at [161, 242] on img "Main content" at bounding box center [141, 169] width 240 height 155
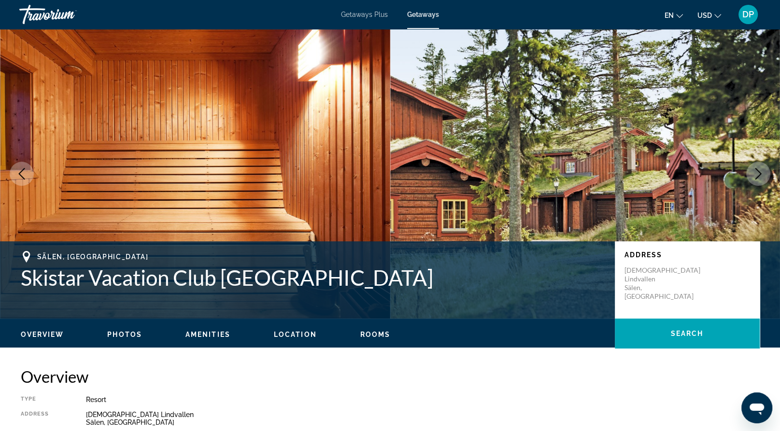
click at [764, 186] on button "Next image" at bounding box center [758, 174] width 24 height 24
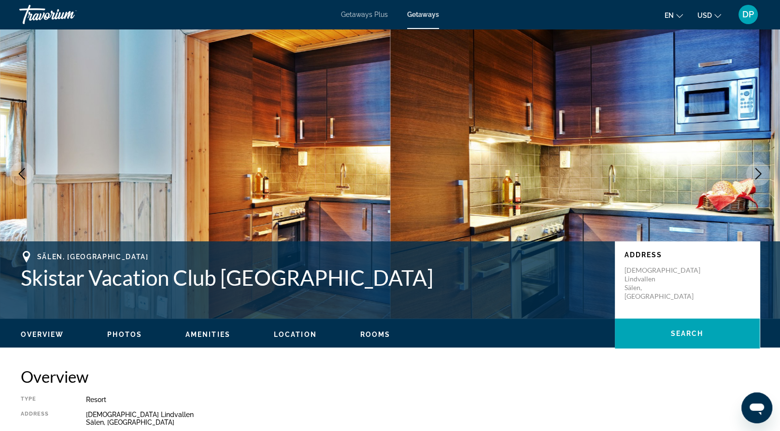
click at [762, 186] on button "Next image" at bounding box center [758, 174] width 24 height 24
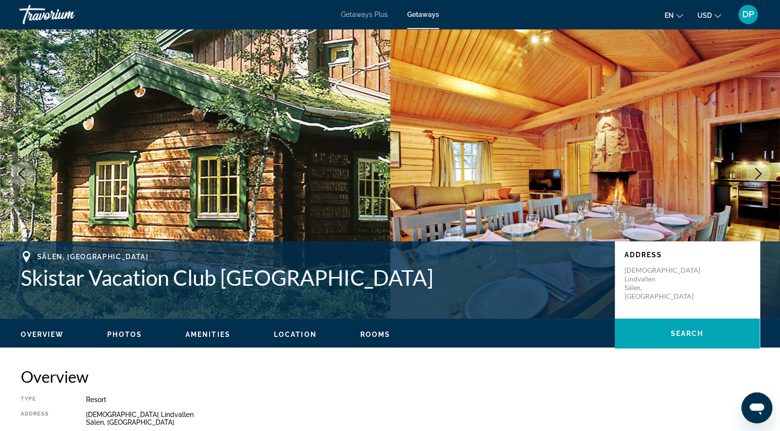
click at [762, 186] on button "Next image" at bounding box center [758, 174] width 24 height 24
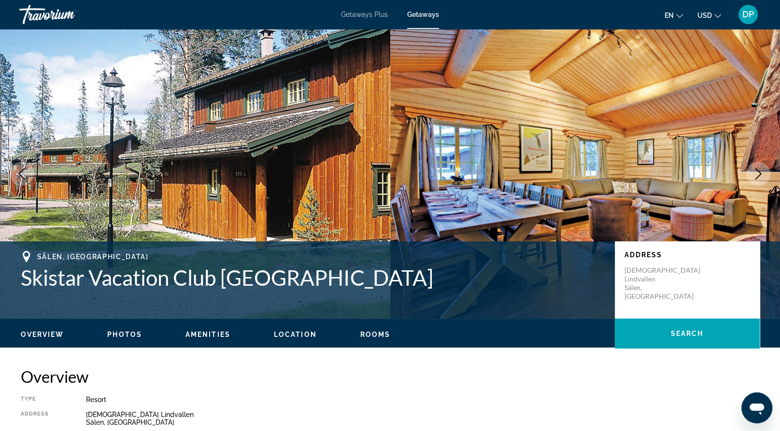
click at [762, 186] on button "Next image" at bounding box center [758, 174] width 24 height 24
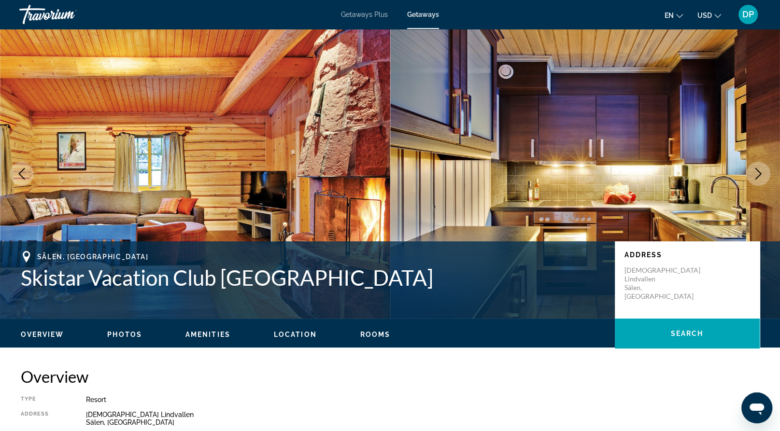
click at [762, 186] on button "Next image" at bounding box center [758, 174] width 24 height 24
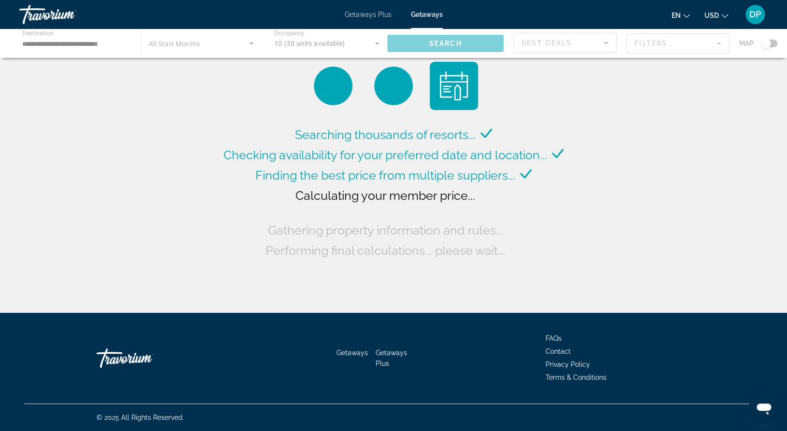
click at [195, 56] on div "Main content" at bounding box center [393, 43] width 787 height 29
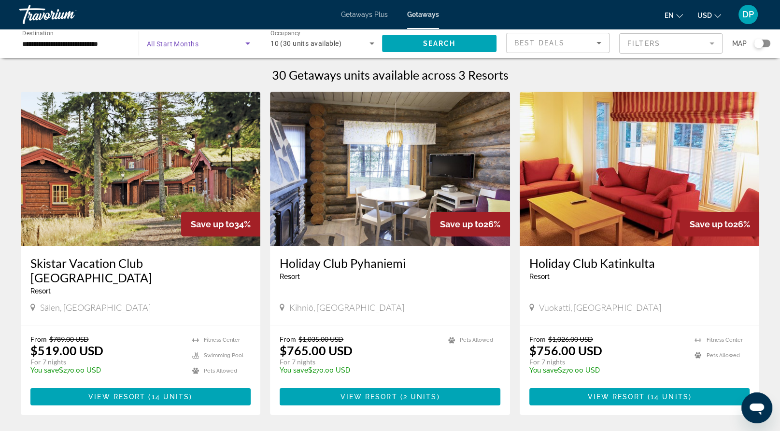
click at [216, 49] on span "Search widget" at bounding box center [196, 44] width 99 height 12
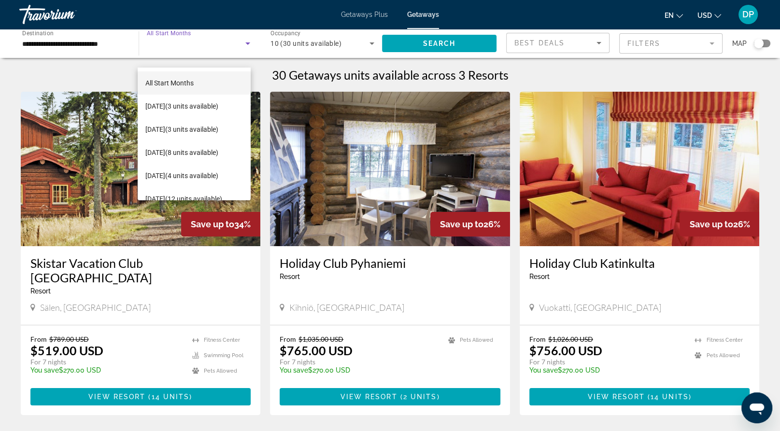
click at [109, 92] on div at bounding box center [390, 215] width 780 height 431
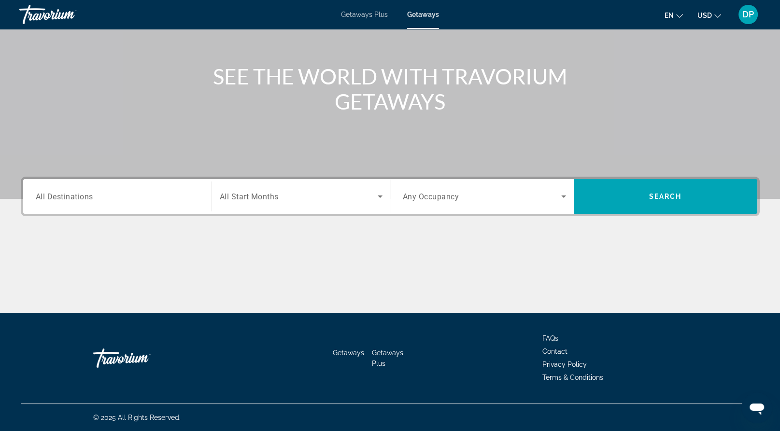
click at [138, 183] on div "Search widget" at bounding box center [117, 197] width 163 height 28
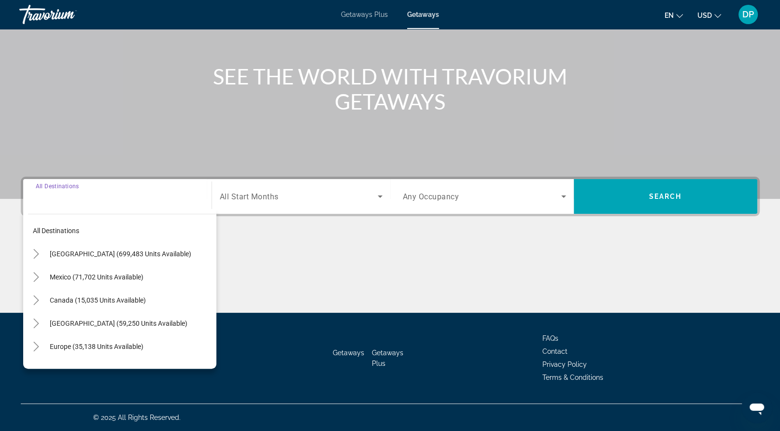
scroll to position [221, 0]
click at [82, 343] on span "Europe (35,138 units available)" at bounding box center [97, 347] width 94 height 8
type input "**********"
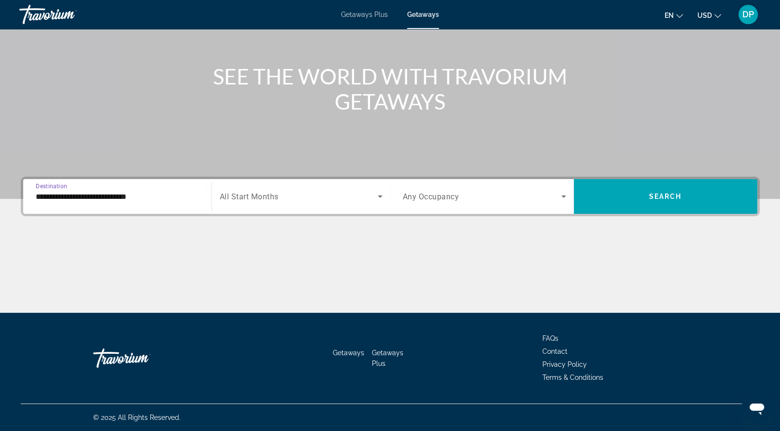
click at [505, 191] on span "Search widget" at bounding box center [482, 197] width 158 height 12
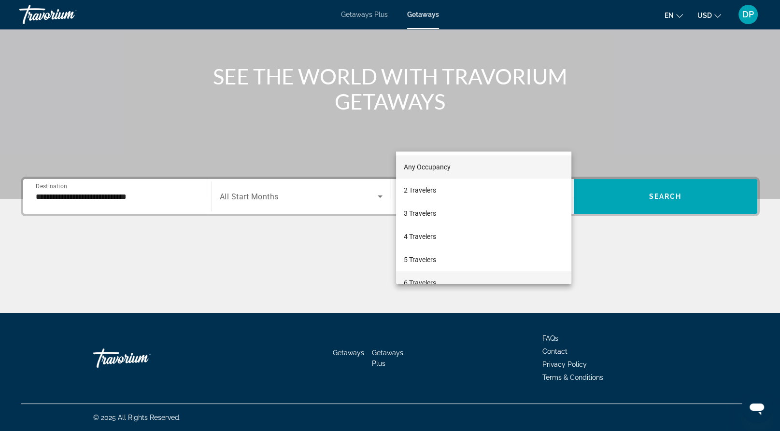
scroll to position [106, 0]
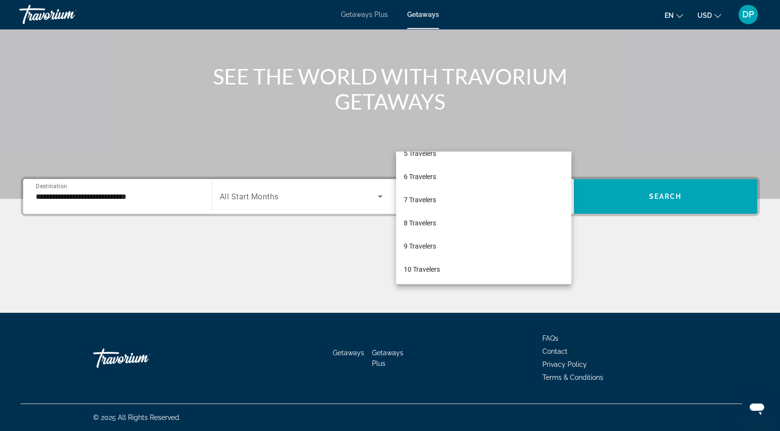
click at [317, 239] on div at bounding box center [390, 215] width 780 height 431
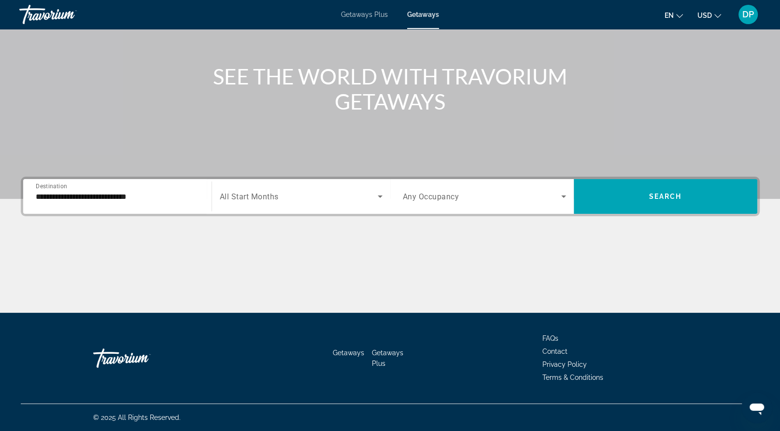
click at [459, 192] on span "Any Occupancy" at bounding box center [431, 196] width 57 height 9
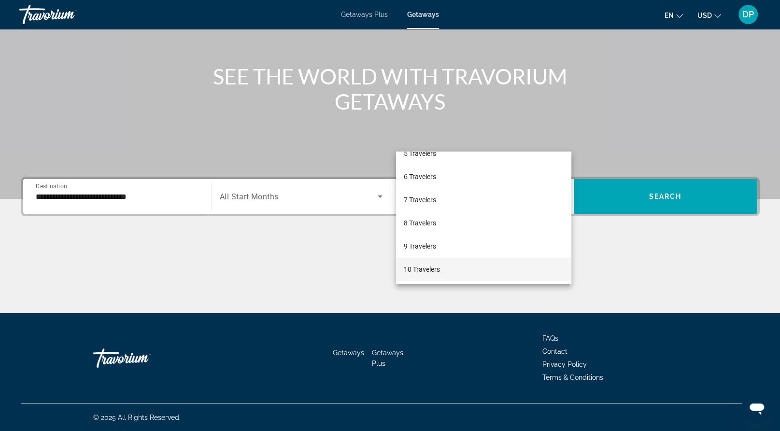
click at [456, 272] on mat-option "10 Travelers" at bounding box center [483, 269] width 175 height 23
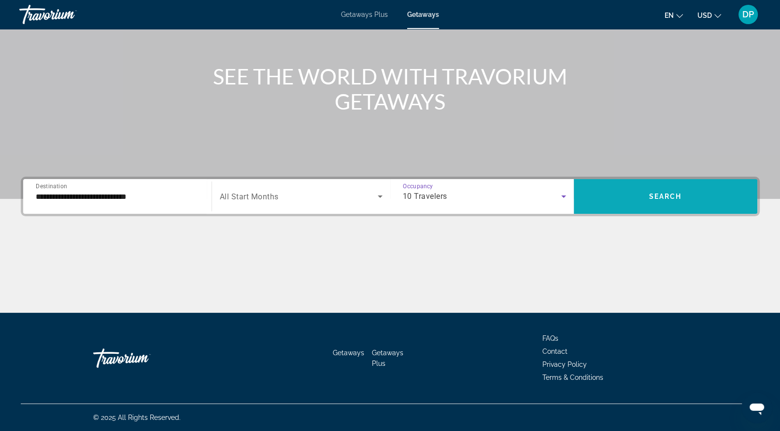
click at [630, 185] on span "Search widget" at bounding box center [666, 196] width 184 height 23
